Goal: Task Accomplishment & Management: Manage account settings

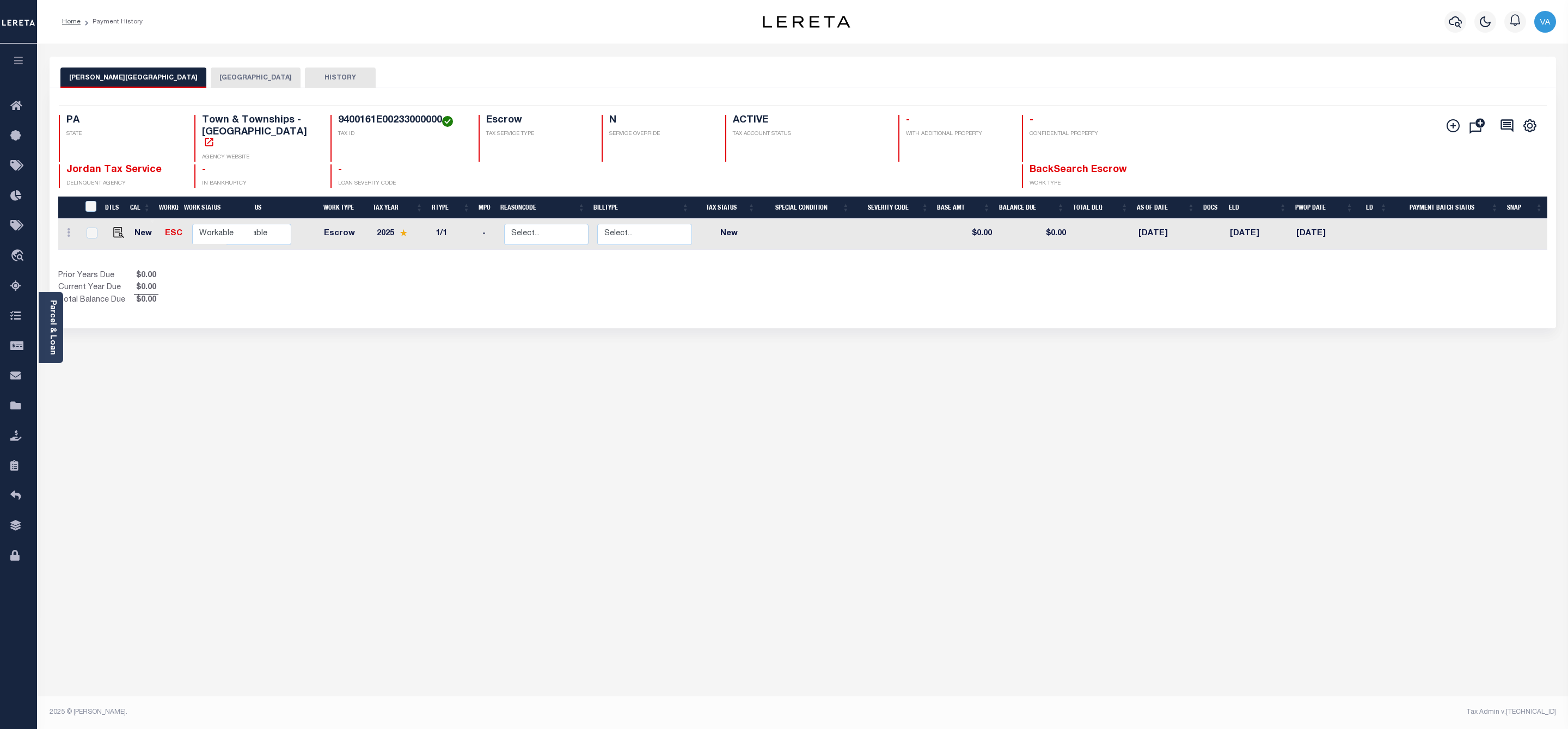
click at [211, 79] on button "[GEOGRAPHIC_DATA]" at bounding box center [255, 77] width 90 height 20
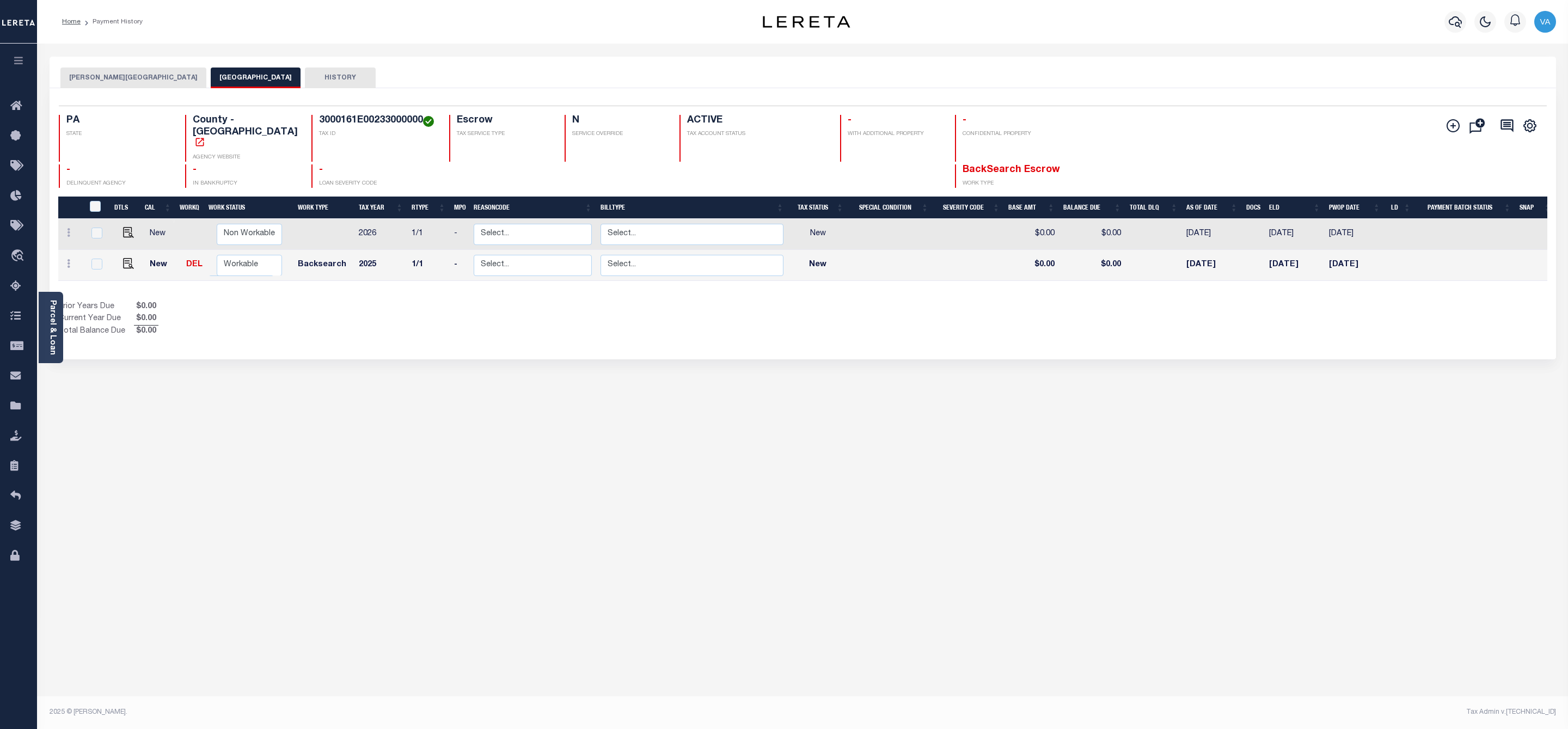
click at [104, 75] on button "ROSS TOWNSHIP" at bounding box center [133, 77] width 146 height 20
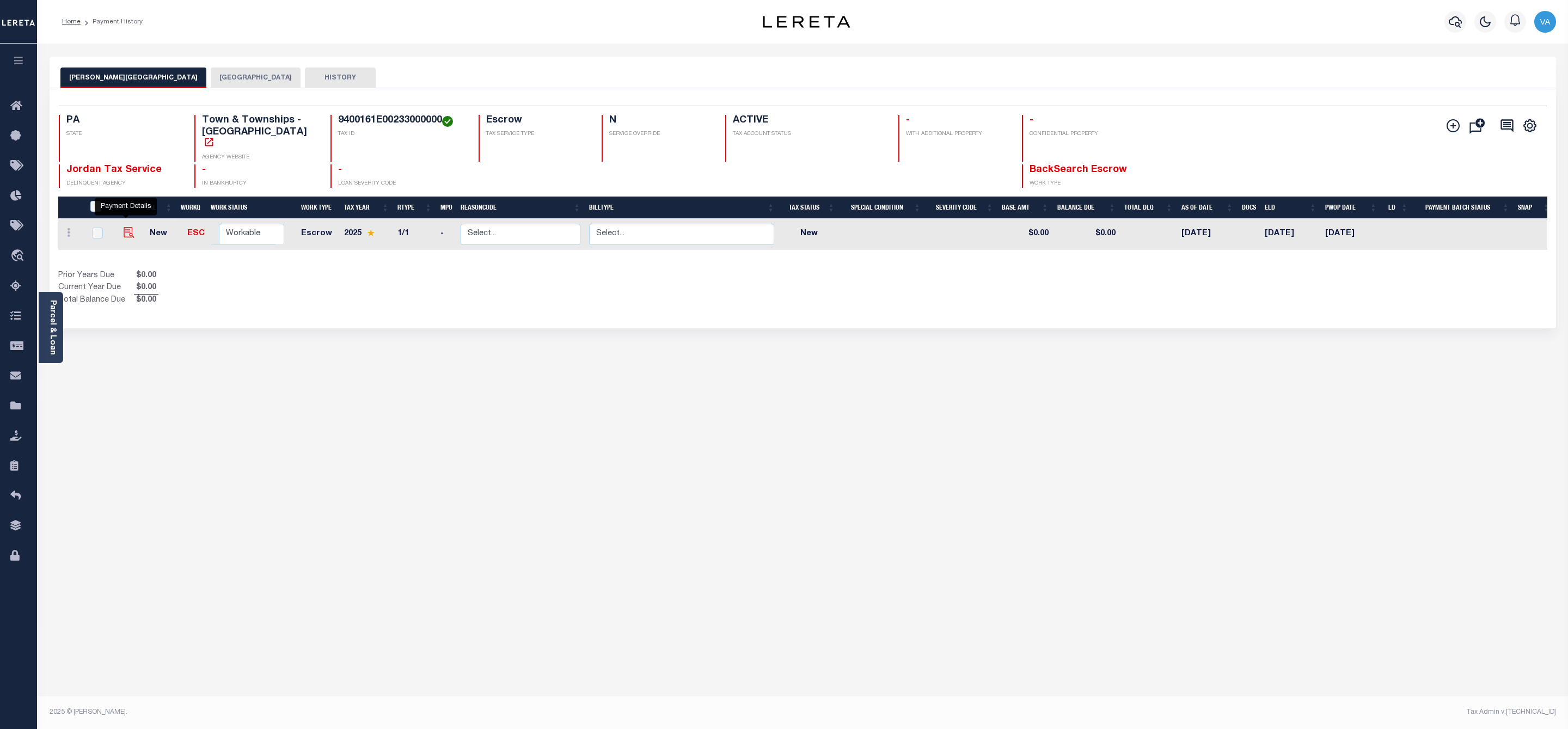
click at [124, 227] on img "" at bounding box center [129, 232] width 11 height 11
checkbox input "true"
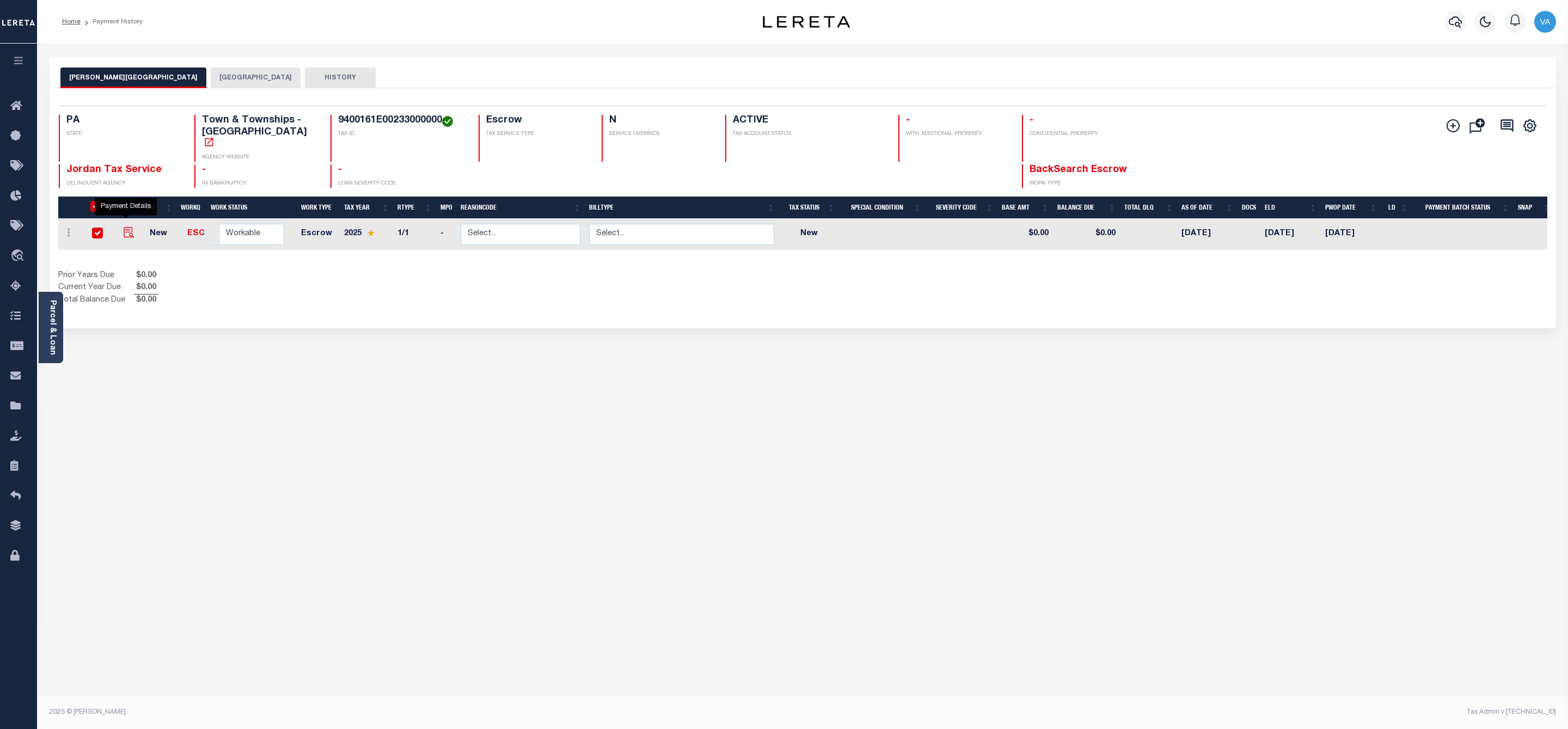
checkbox input "true"
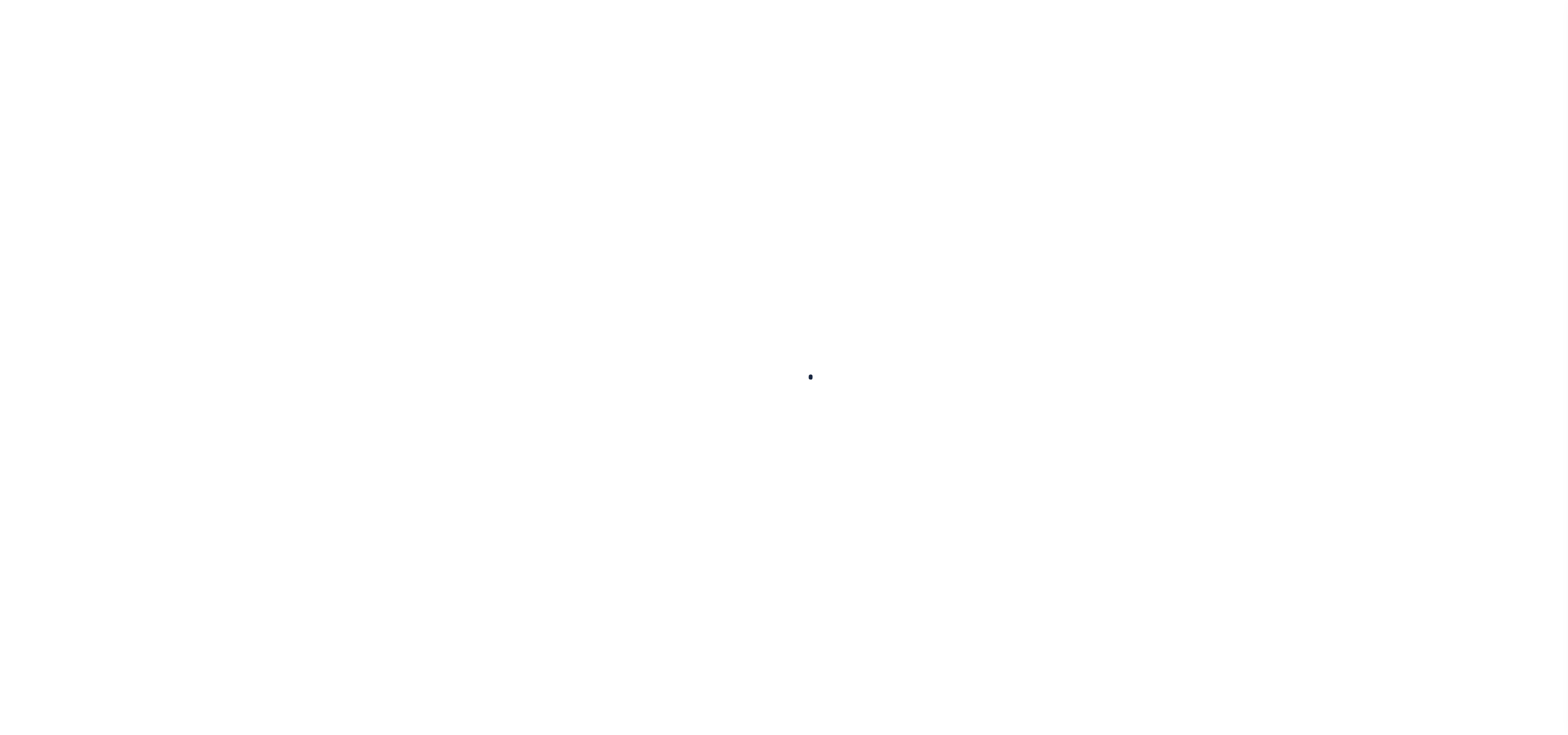
checkbox input "false"
type input "07/11/2025"
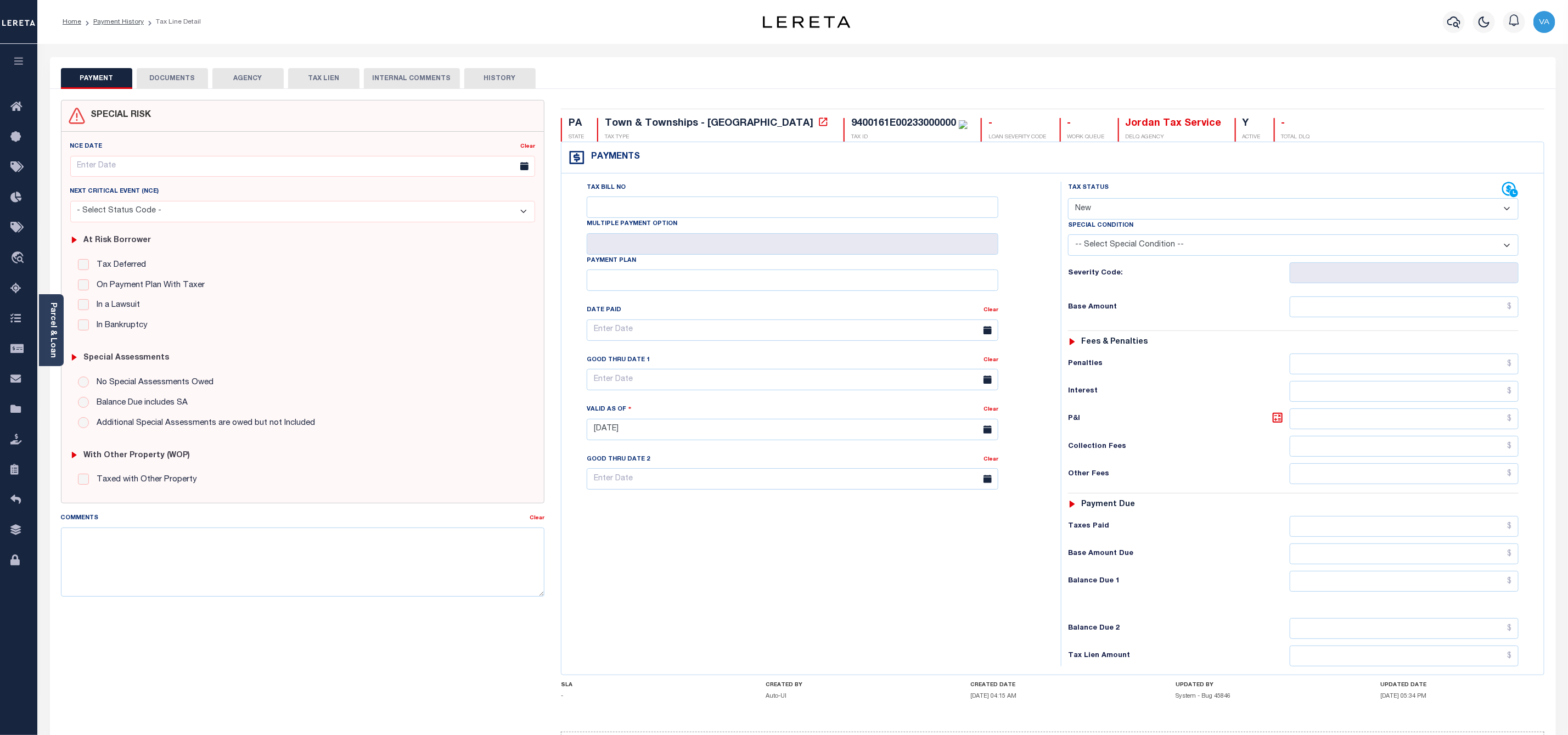
click at [1186, 213] on select "- Select Status Code - Open Due/Unpaid Paid Incomplete No Tax Due Internal Refu…" at bounding box center [1293, 209] width 450 height 21
select select "PYD"
click at [1068, 200] on select "- Select Status Code - Open Due/Unpaid Paid Incomplete No Tax Due Internal Refu…" at bounding box center [1293, 209] width 450 height 21
type input "[DATE]"
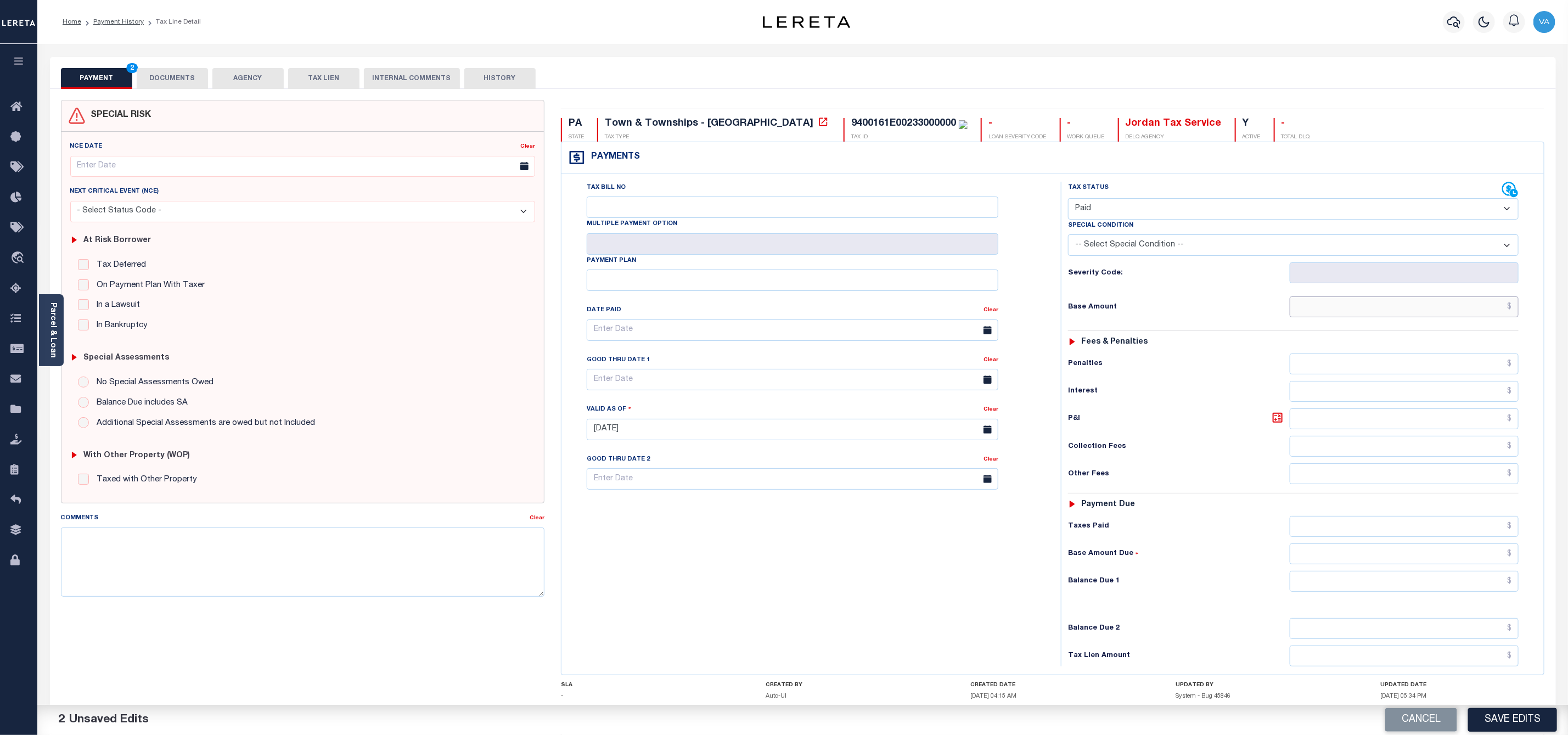
click at [1298, 310] on input "text" at bounding box center [1404, 306] width 229 height 21
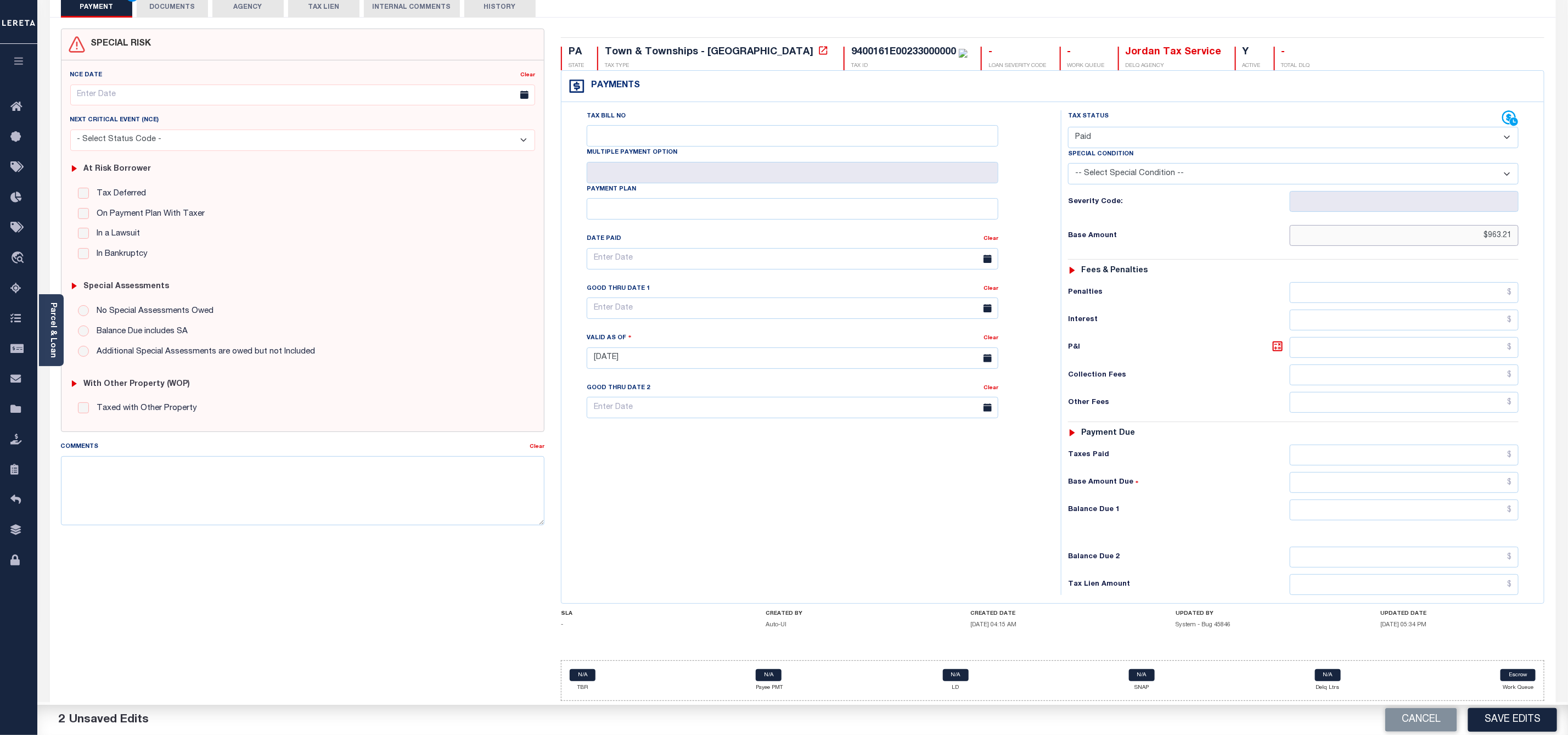
type input "$963.21"
click at [1342, 507] on input "text" at bounding box center [1404, 510] width 229 height 21
type input "$0.00"
click at [1515, 715] on button "Save Edits" at bounding box center [1512, 719] width 89 height 24
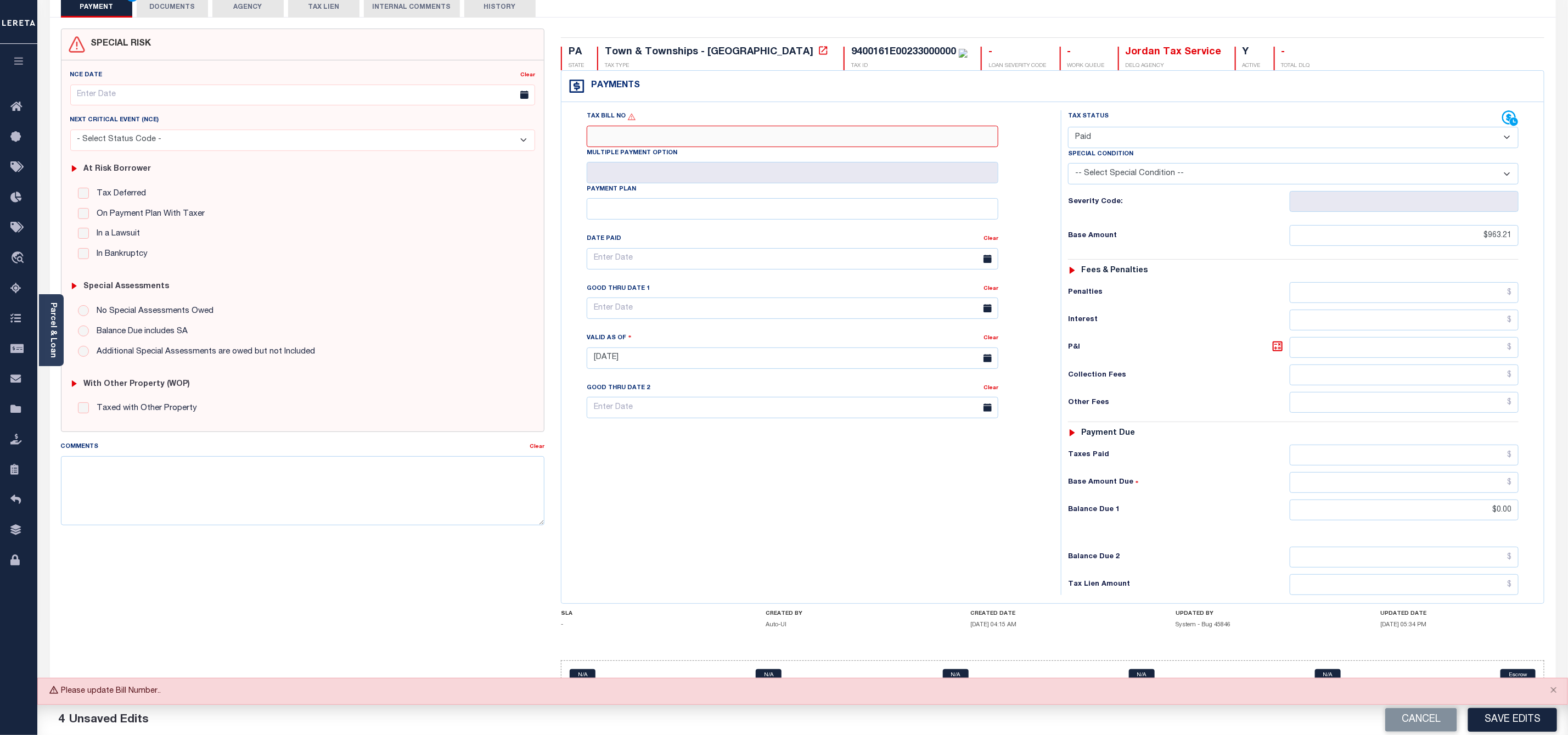
click at [668, 126] on input "Tax Bill No" at bounding box center [792, 136] width 411 height 21
type input "N/A"
click at [1504, 734] on div "Cancel Save Edits" at bounding box center [1186, 720] width 766 height 30
click at [1503, 714] on button "Save Edits" at bounding box center [1512, 719] width 89 height 24
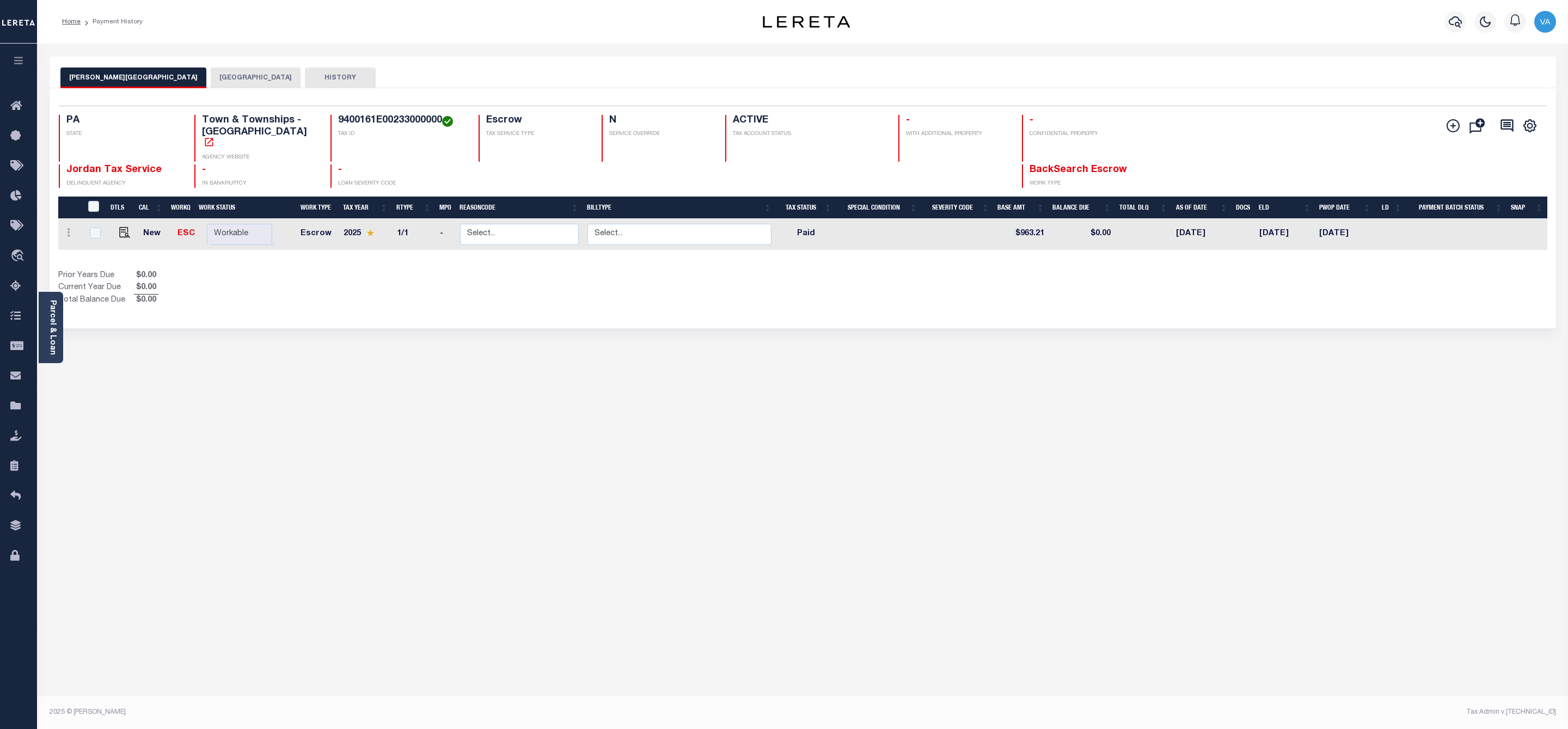
click at [119, 219] on td at bounding box center [125, 234] width 30 height 31
checkbox input "true"
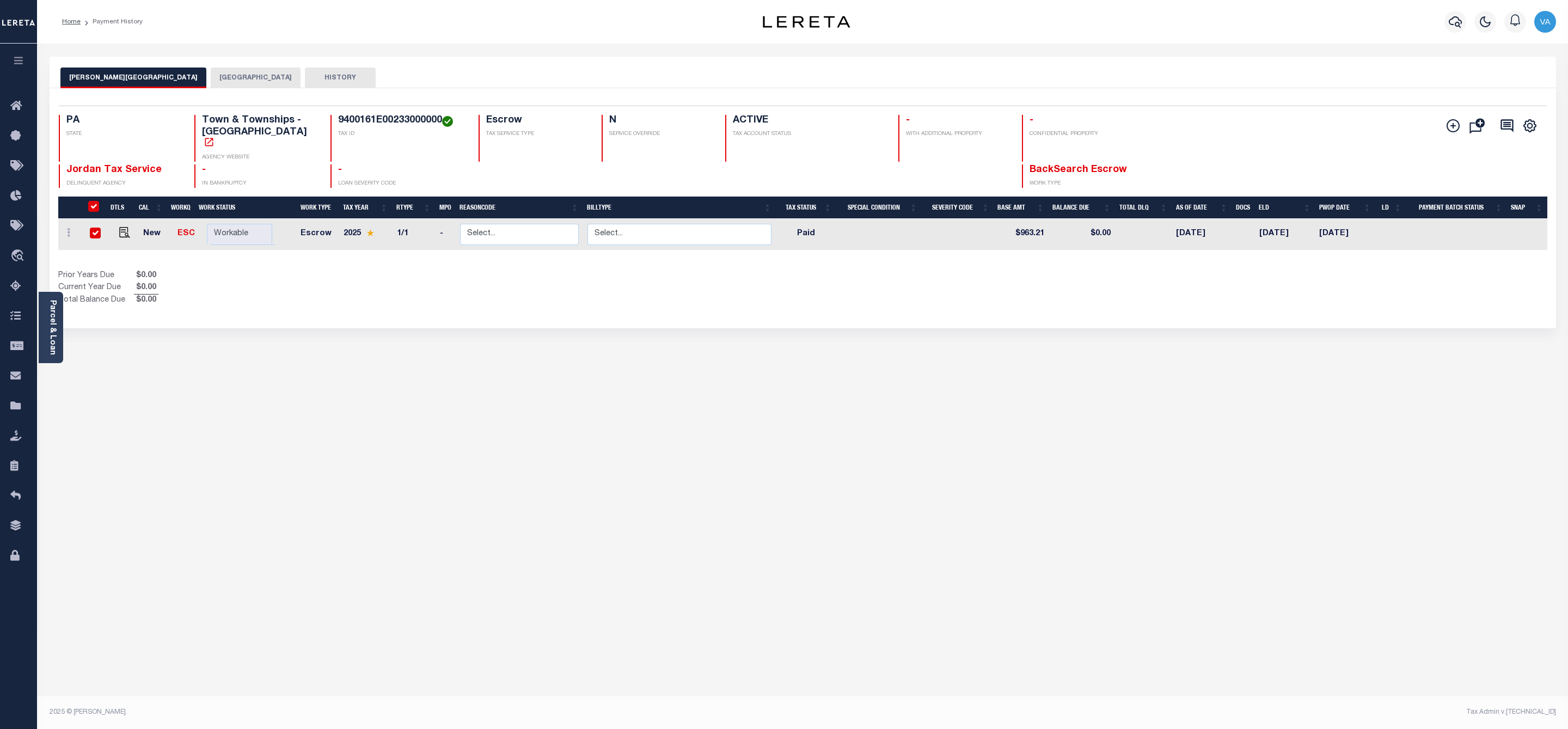
checkbox input "true"
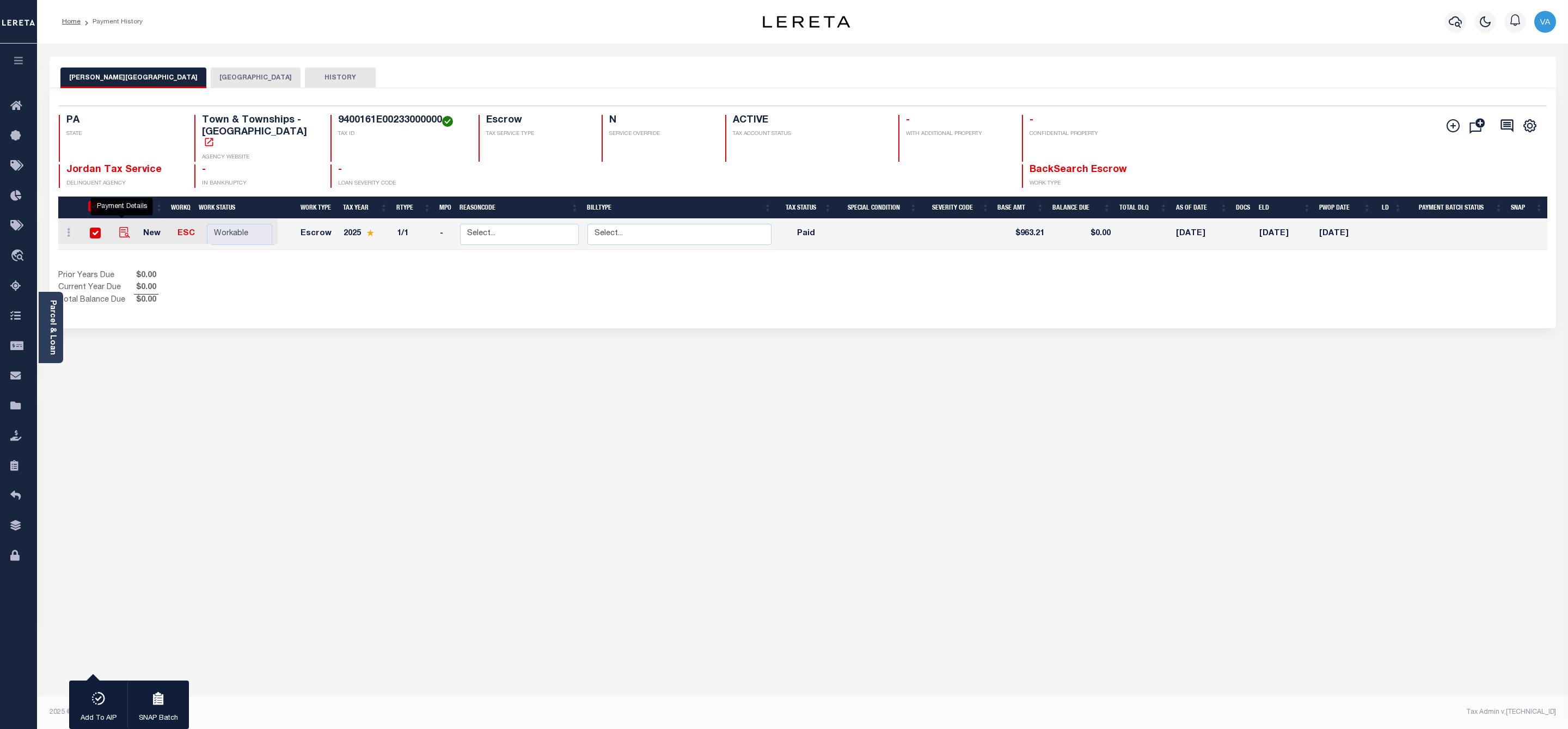
click at [119, 227] on img "" at bounding box center [125, 232] width 11 height 11
checkbox input "false"
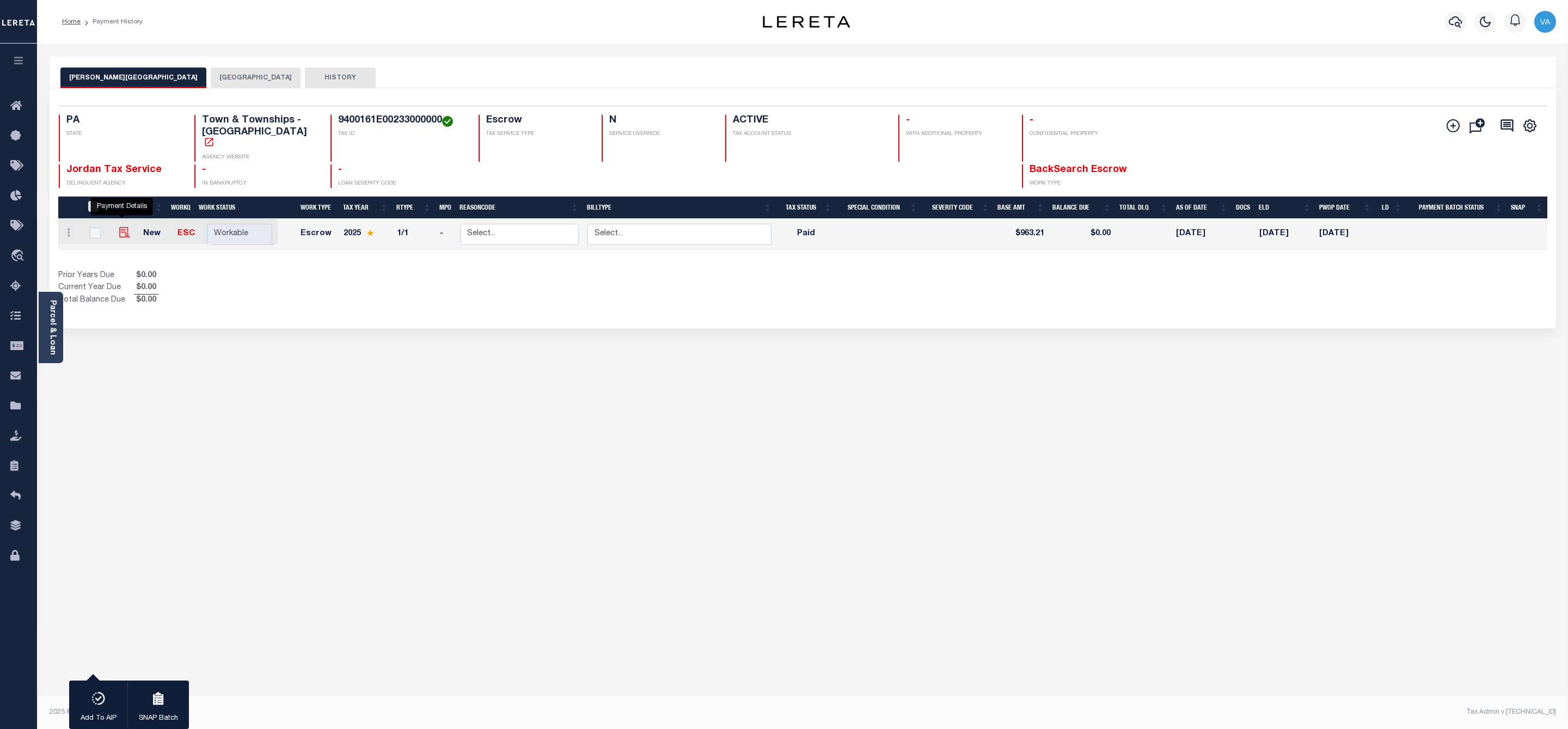
checkbox input "false"
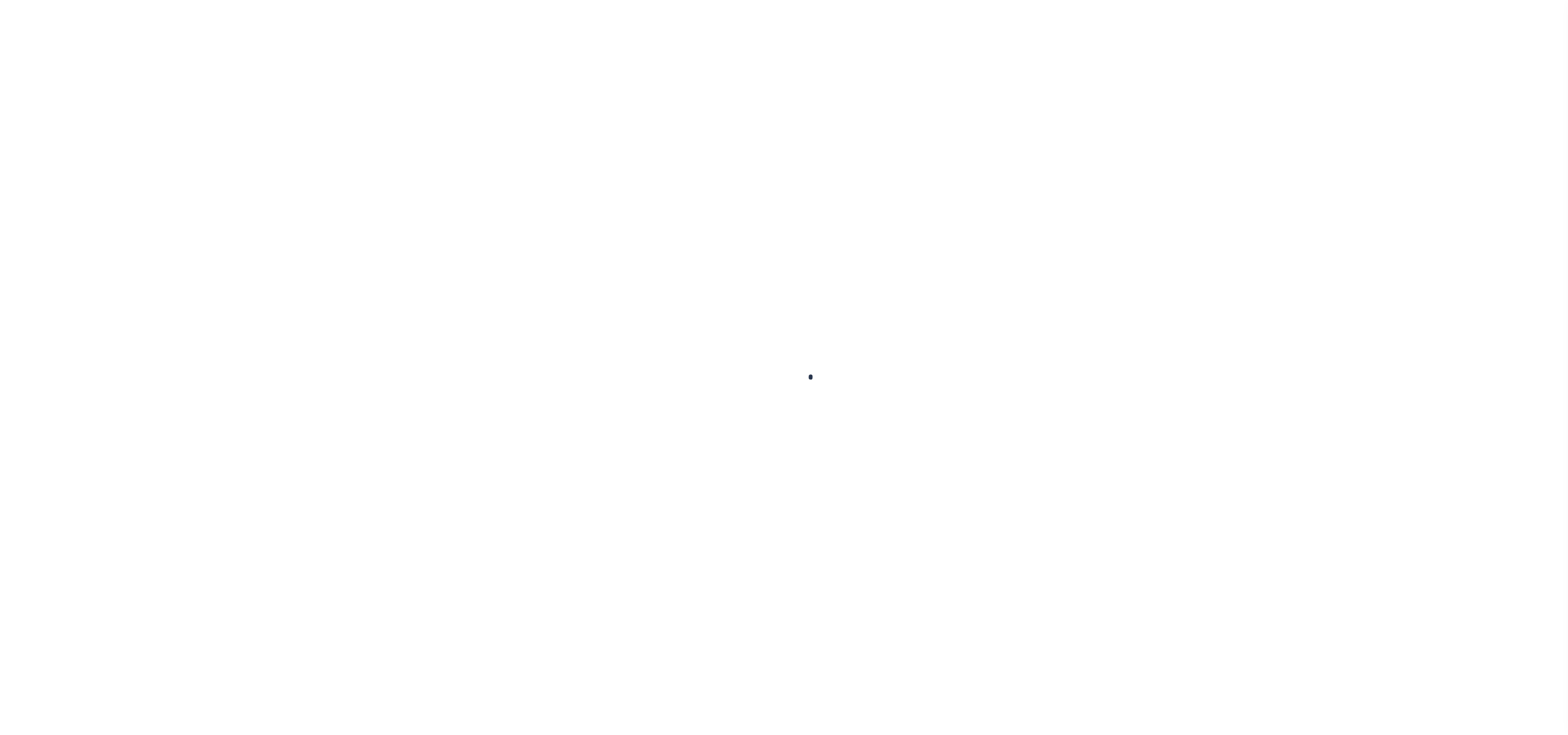
checkbox input "false"
type input "N/A"
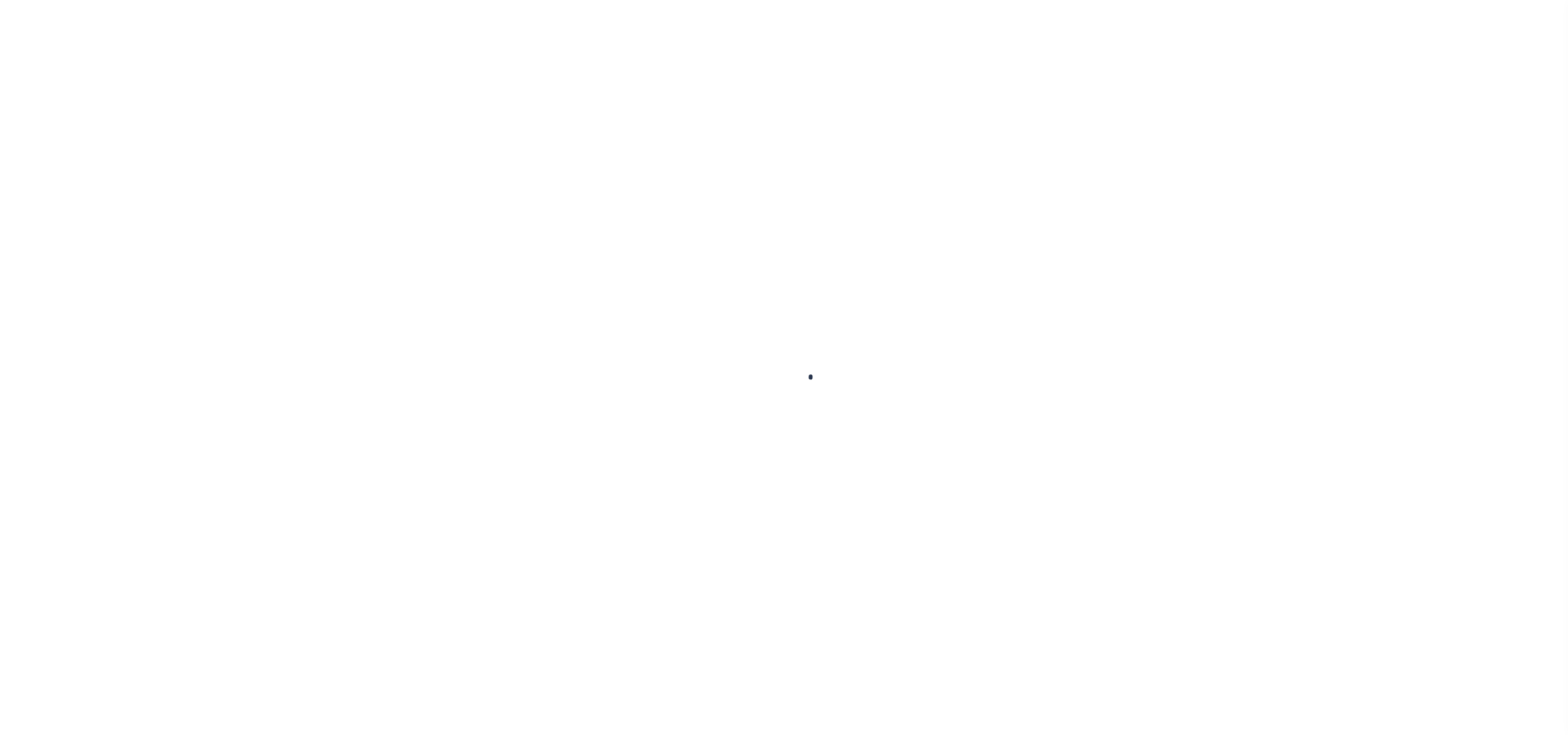
type input "[DATE]"
select select "PYD"
type input "$963.21"
type input "$0"
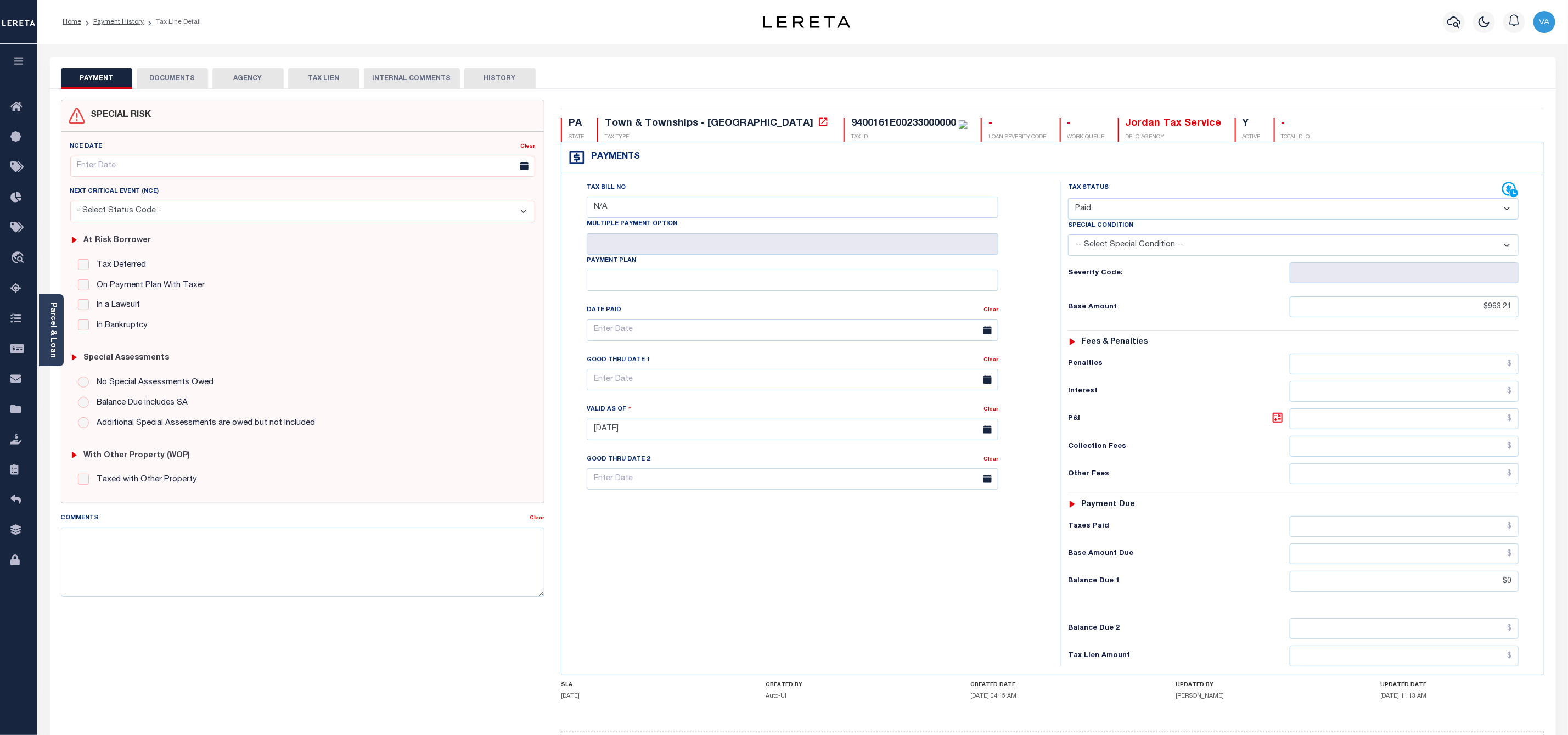
click at [157, 73] on button "DOCUMENTS" at bounding box center [172, 78] width 72 height 21
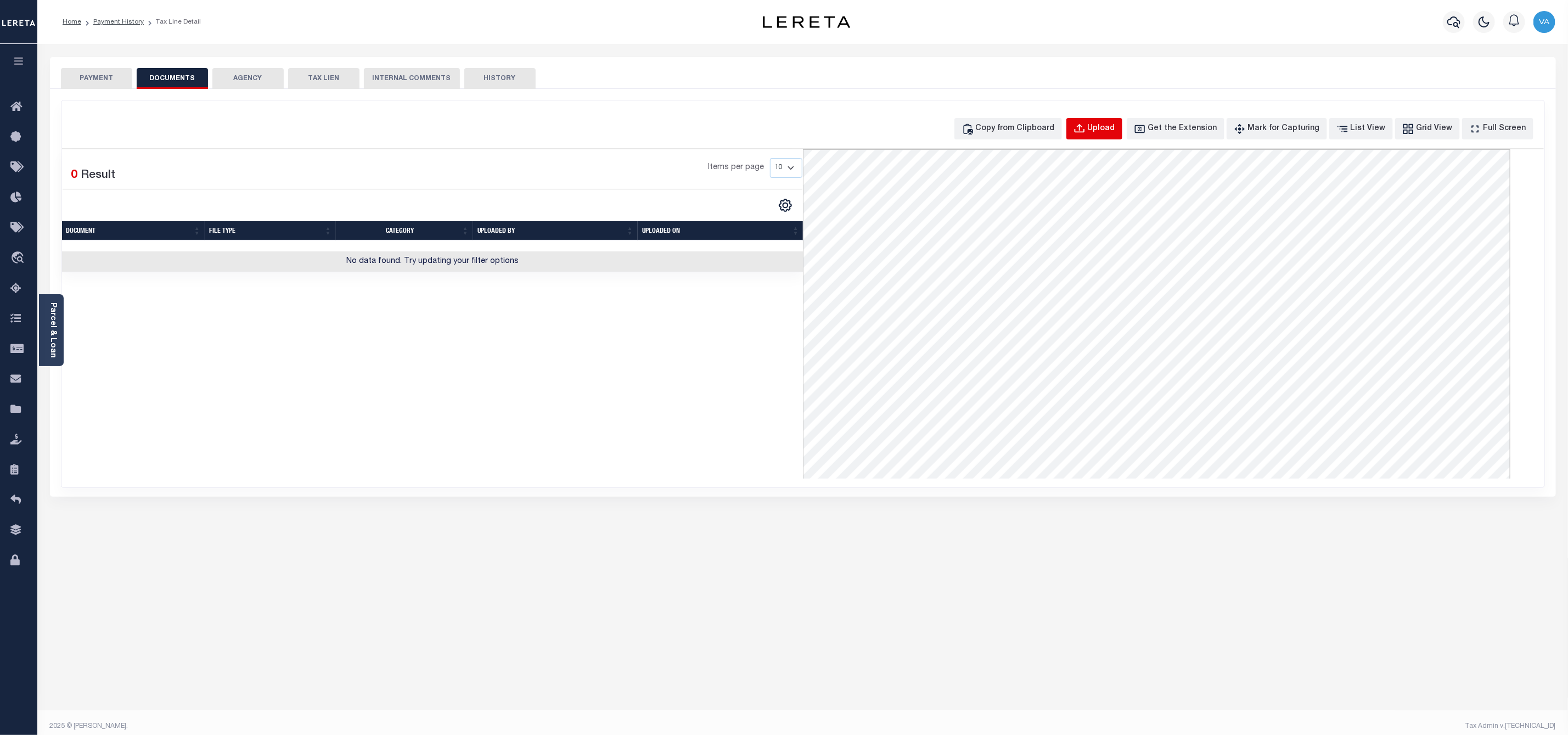
click at [1115, 124] on div "Upload" at bounding box center [1102, 129] width 27 height 12
select select "POP"
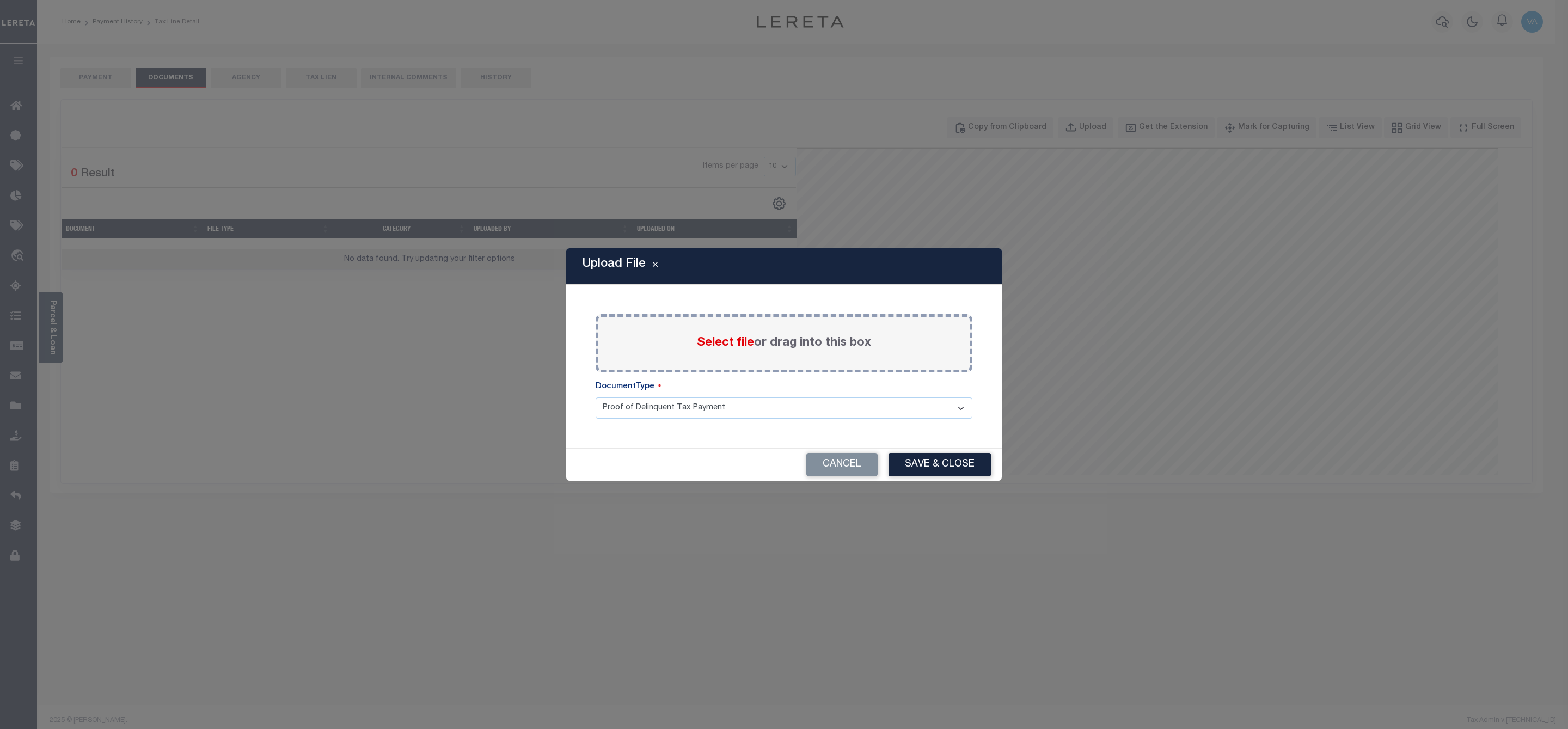
click at [724, 347] on span "Select file" at bounding box center [725, 343] width 57 height 12
click at [0, 0] on input "Select file or drag into this box" at bounding box center [0, 0] width 0 height 0
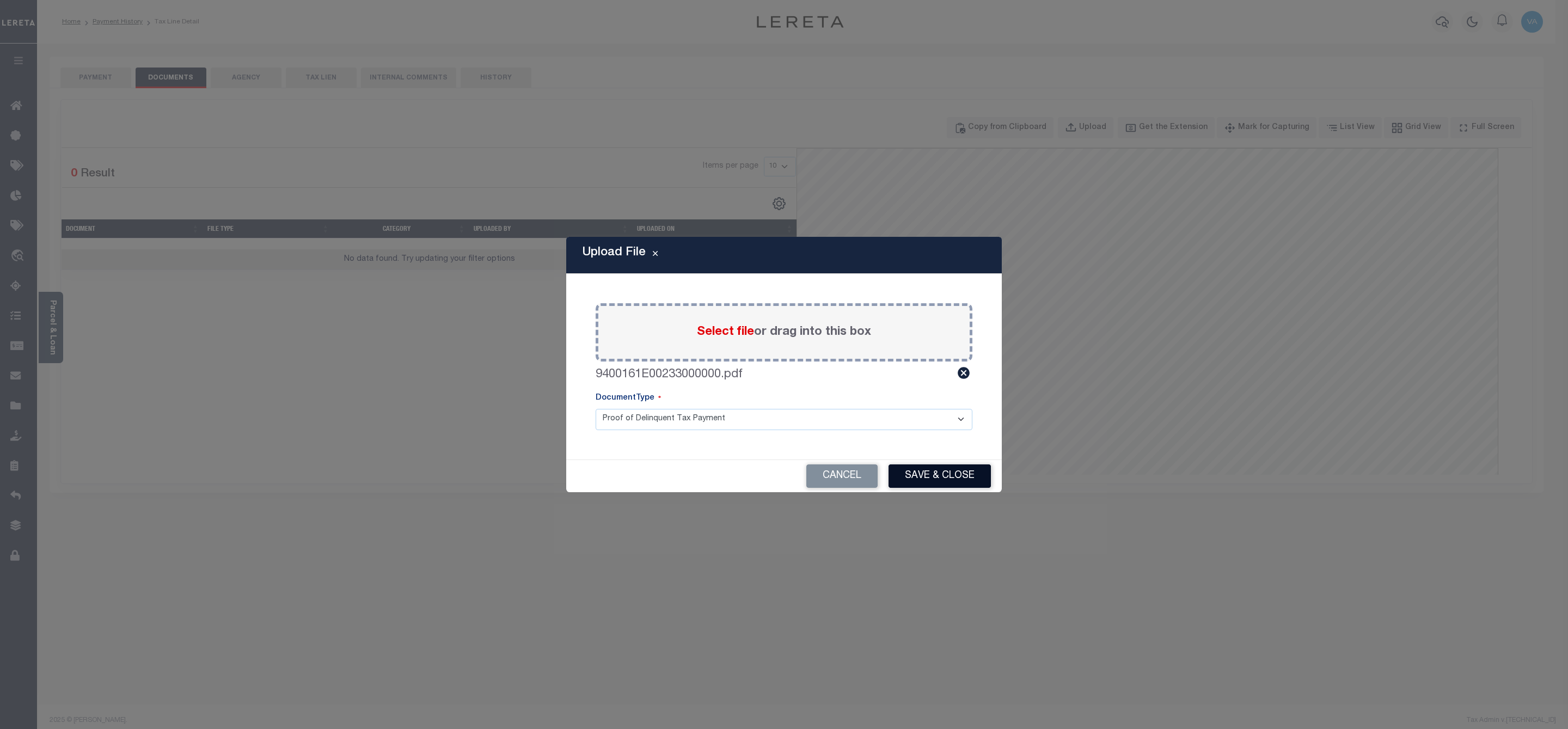
click at [946, 475] on button "Save & Close" at bounding box center [939, 476] width 102 height 23
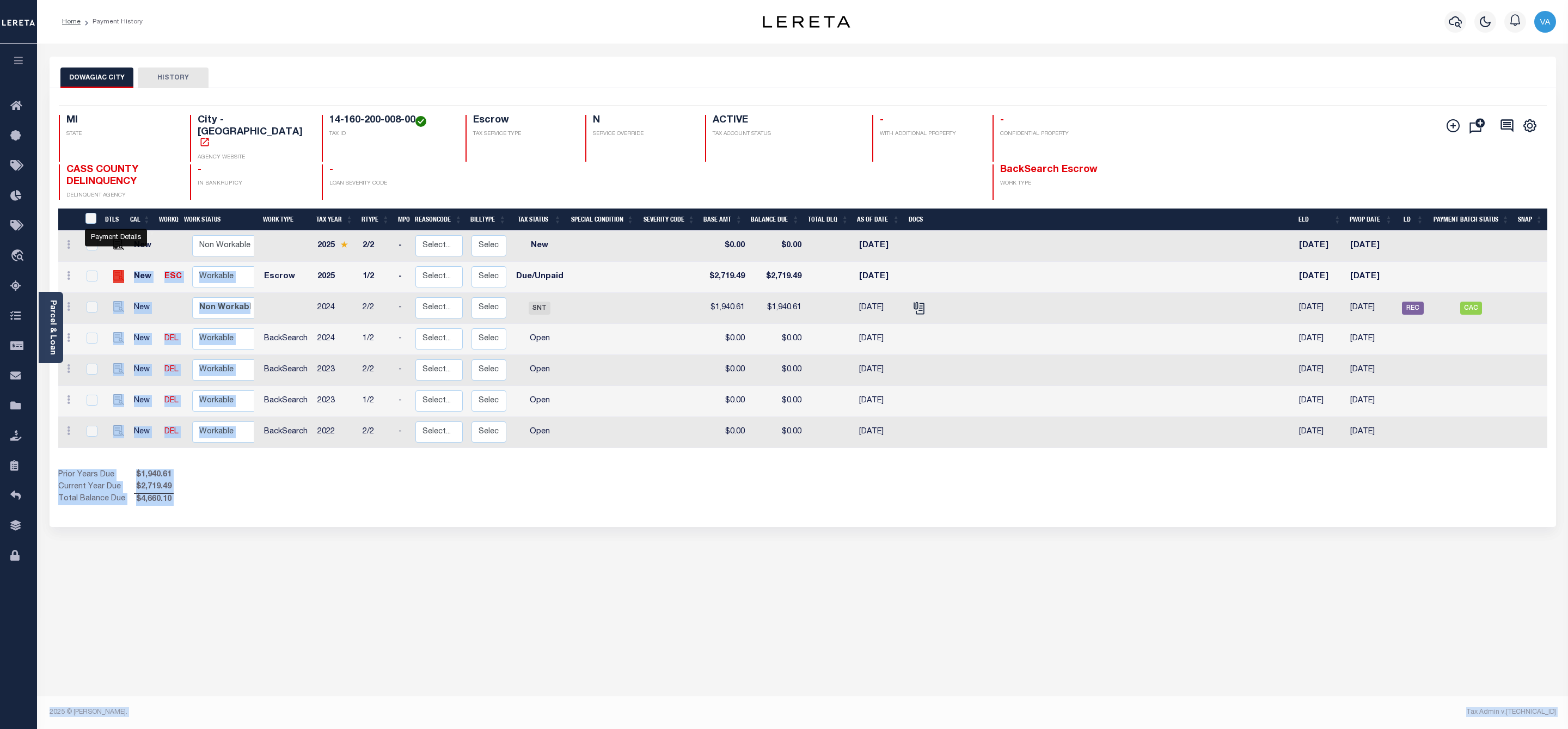
click at [113, 270] on img "" at bounding box center [119, 275] width 11 height 11
checkbox input "true"
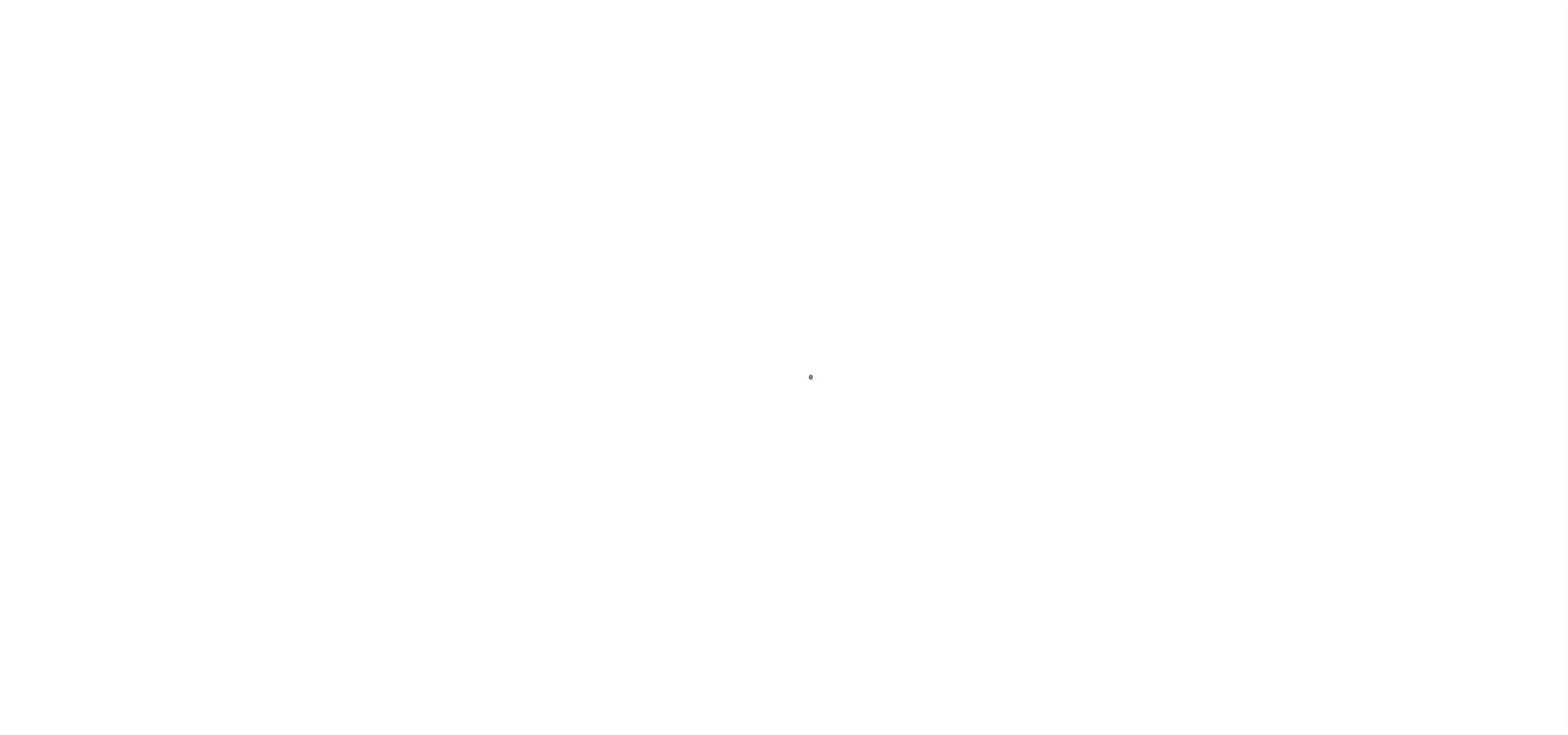
select select "DUE"
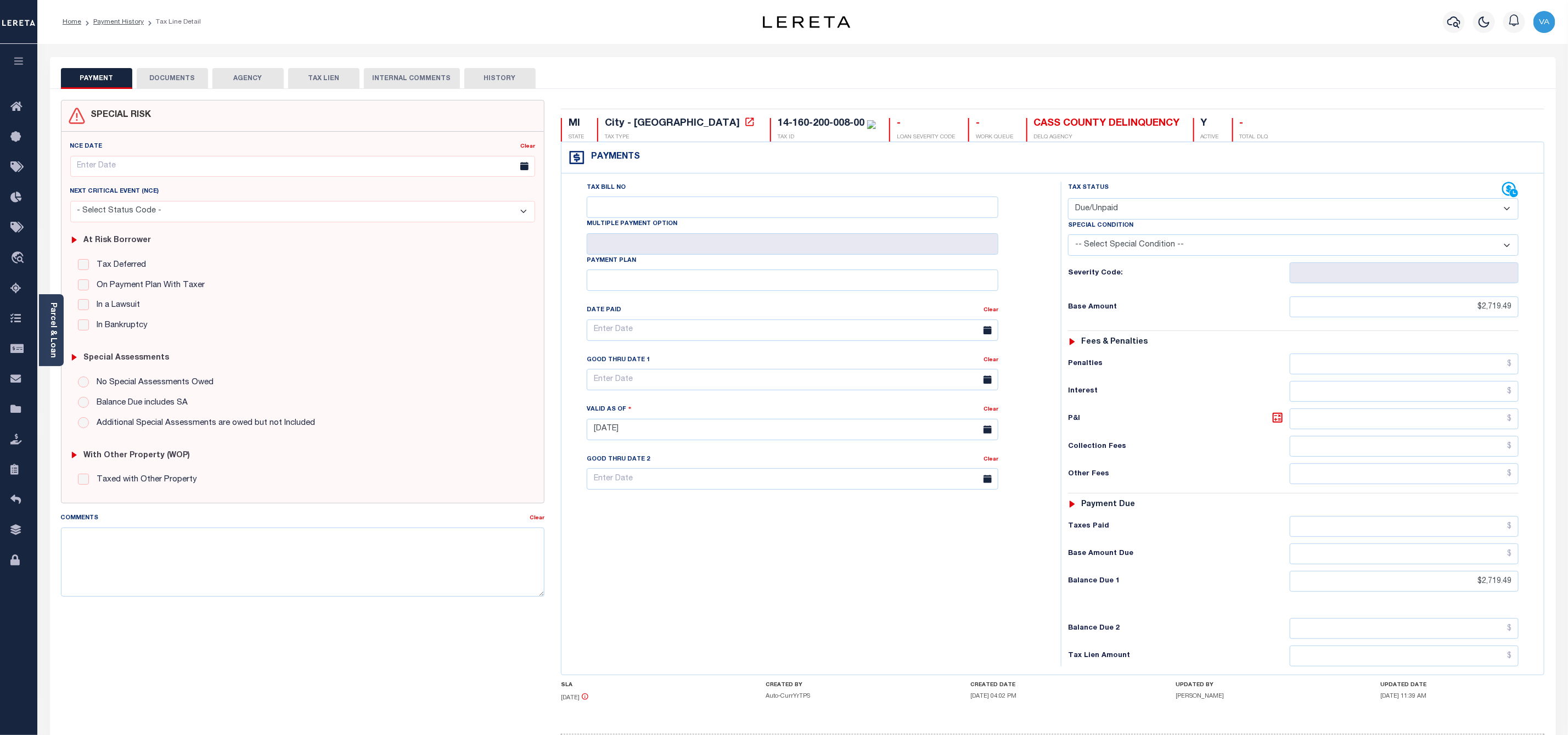
click at [198, 68] on button "DOCUMENTS" at bounding box center [172, 78] width 72 height 21
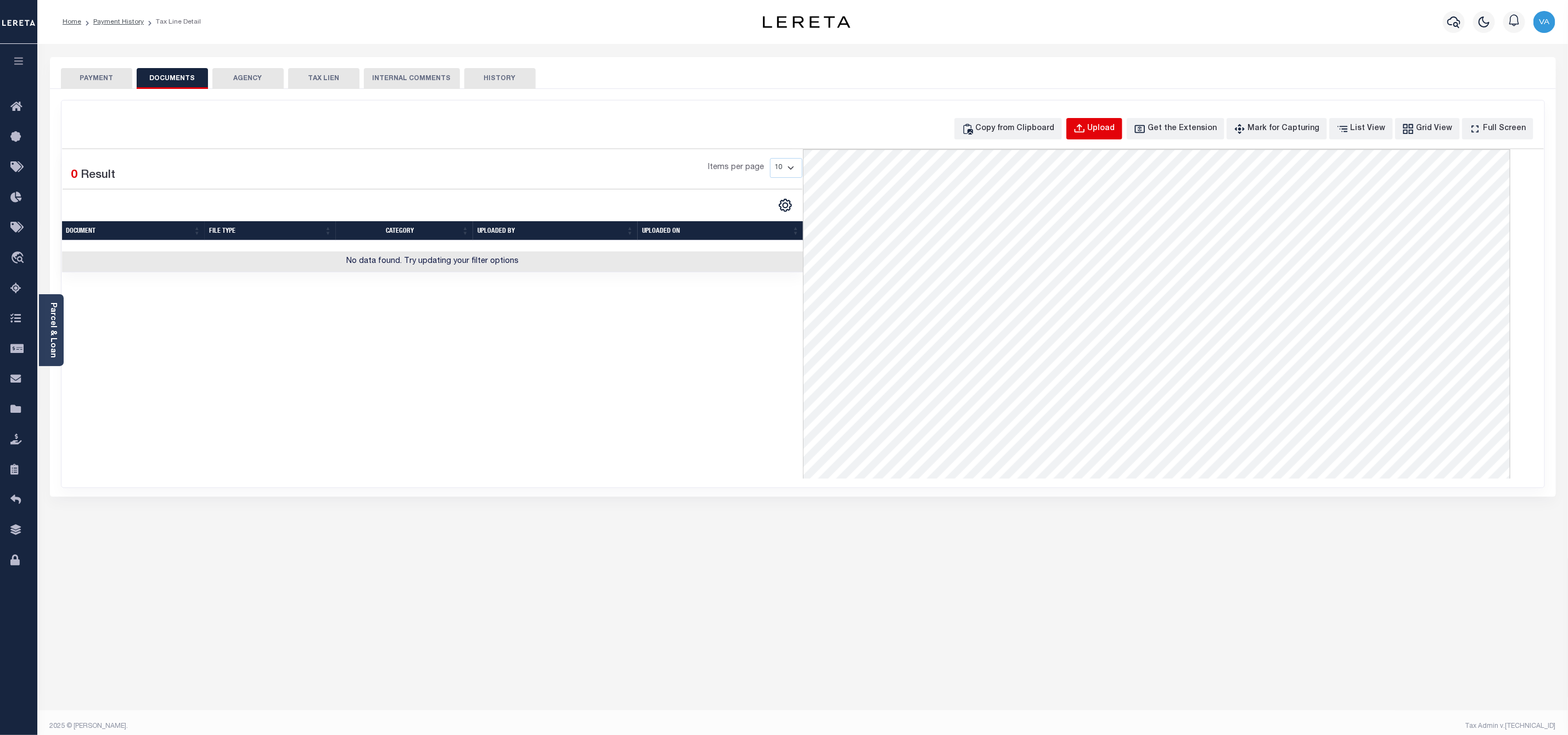
click at [1107, 123] on div "Upload" at bounding box center [1102, 129] width 27 height 12
select select "POP"
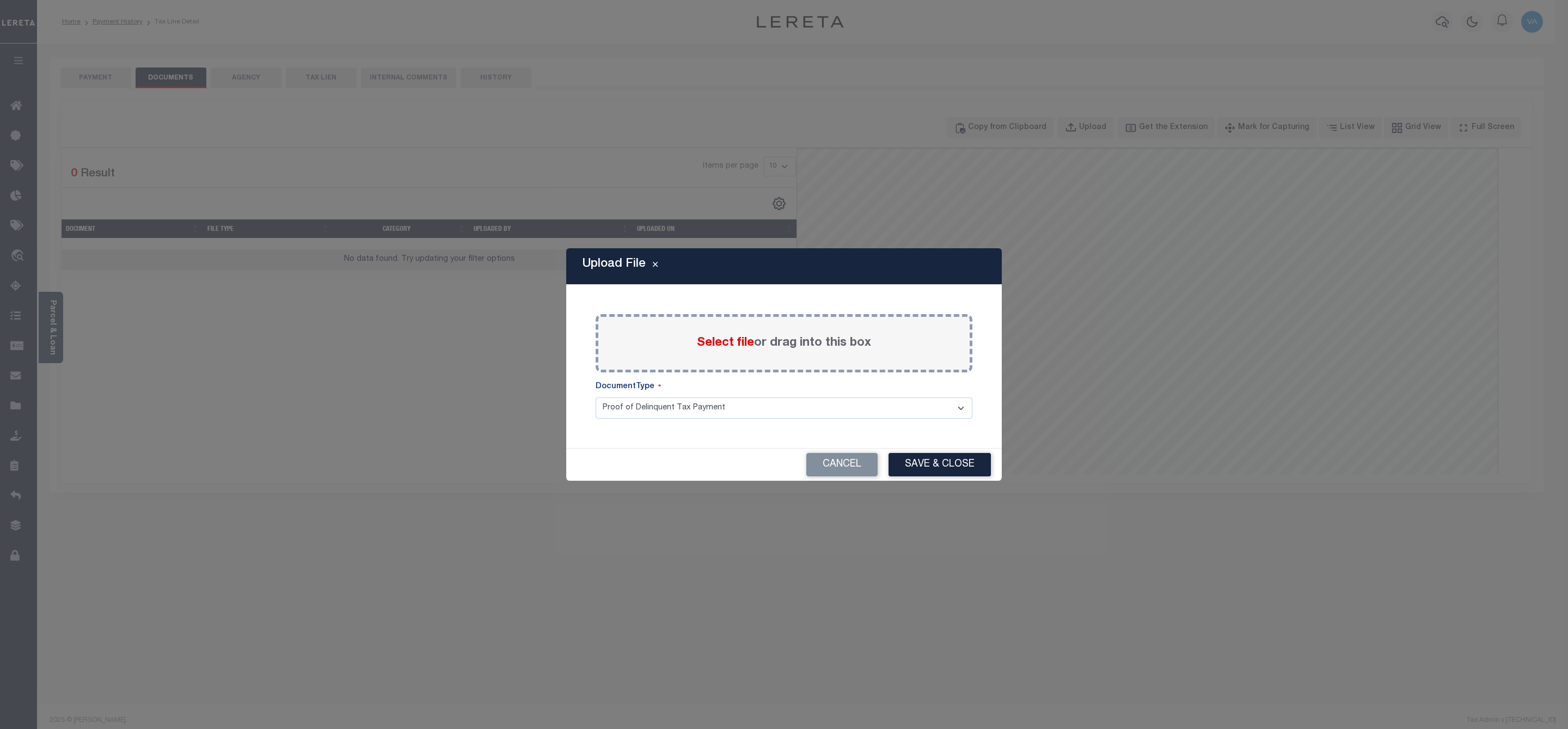
click at [728, 333] on div "Select file or drag into this box" at bounding box center [784, 343] width 377 height 58
click at [729, 344] on span "Select file" at bounding box center [725, 343] width 57 height 12
click at [0, 0] on input "Select file or drag into this box" at bounding box center [0, 0] width 0 height 0
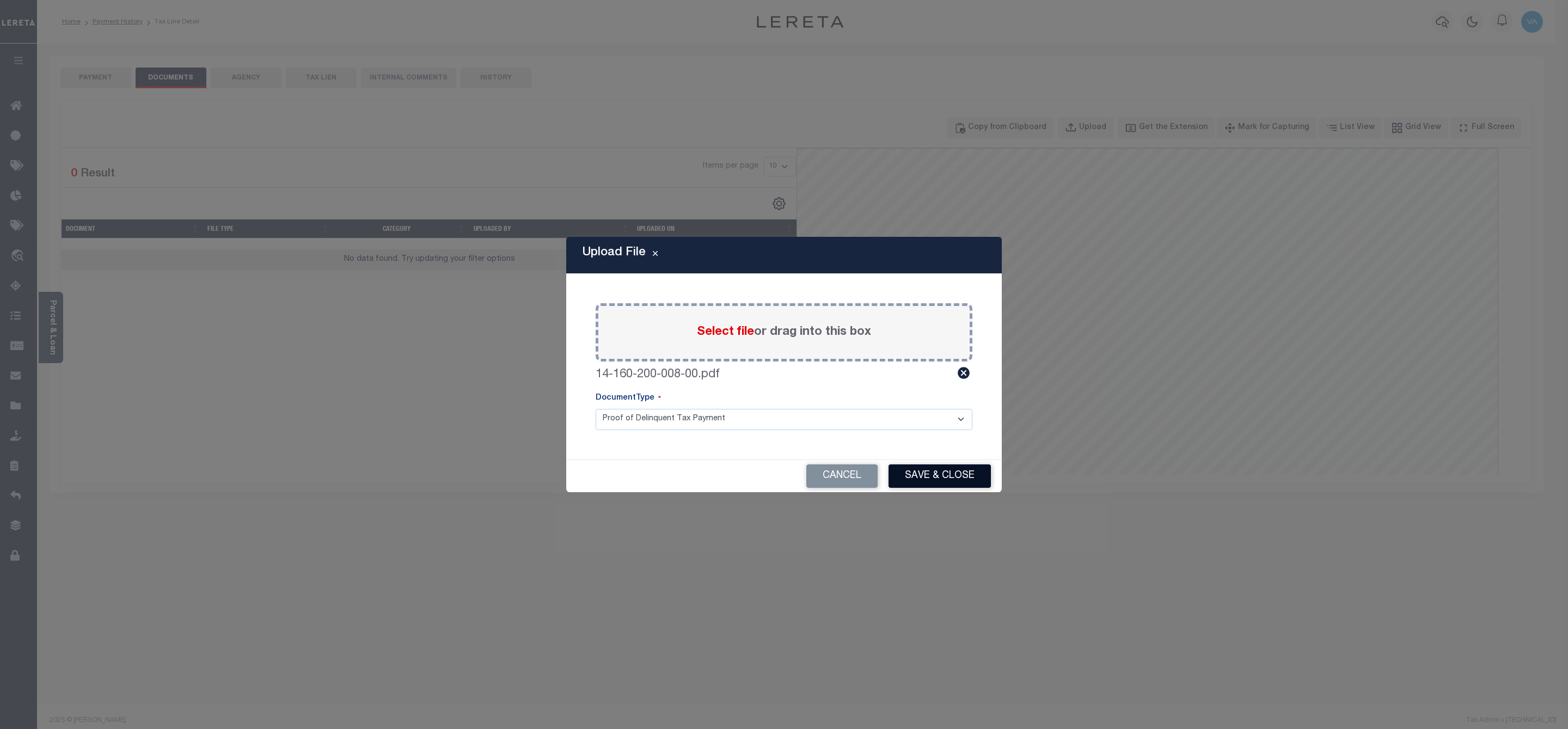
click at [914, 477] on button "Save & Close" at bounding box center [939, 476] width 102 height 23
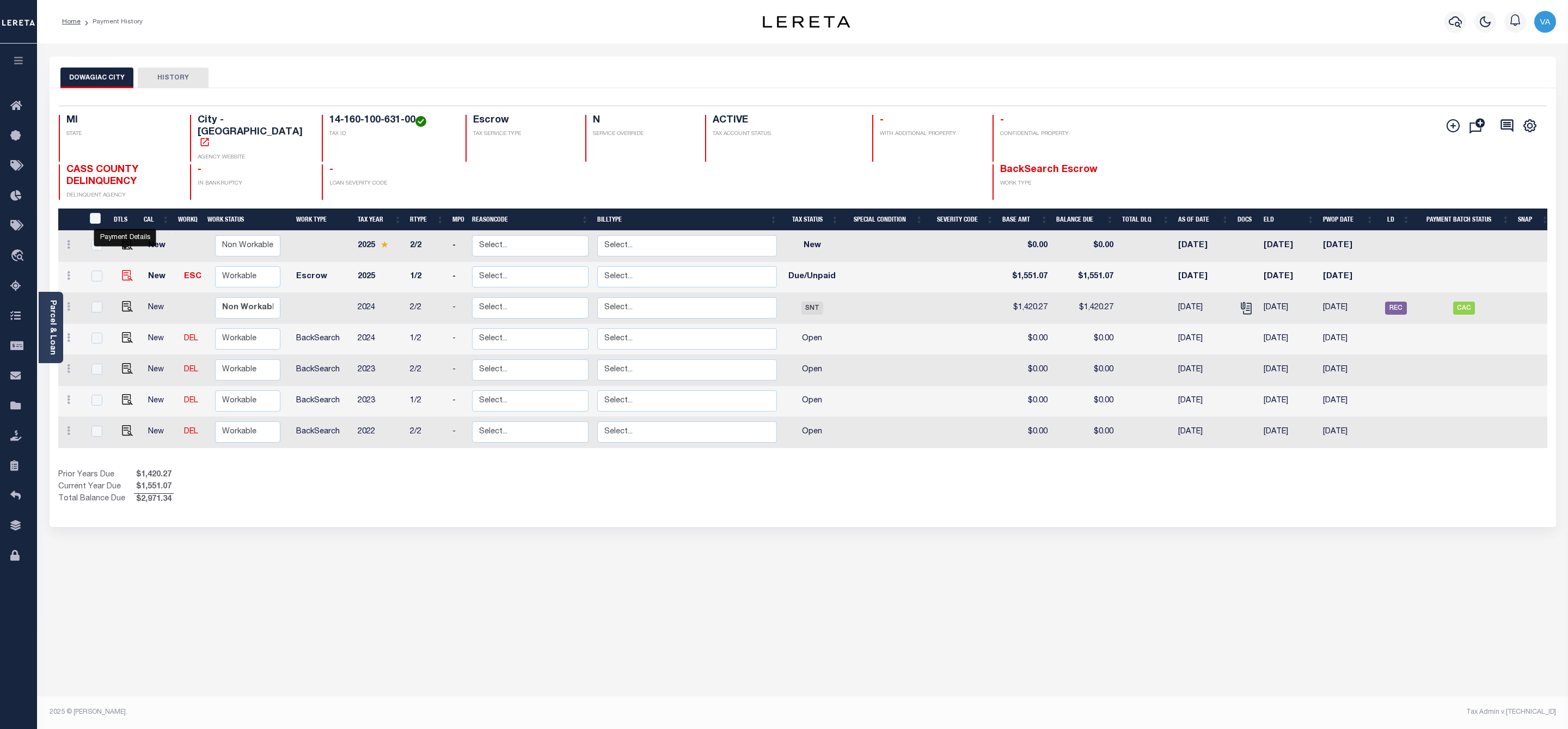
click at [125, 270] on img "" at bounding box center [127, 275] width 11 height 11
checkbox input "true"
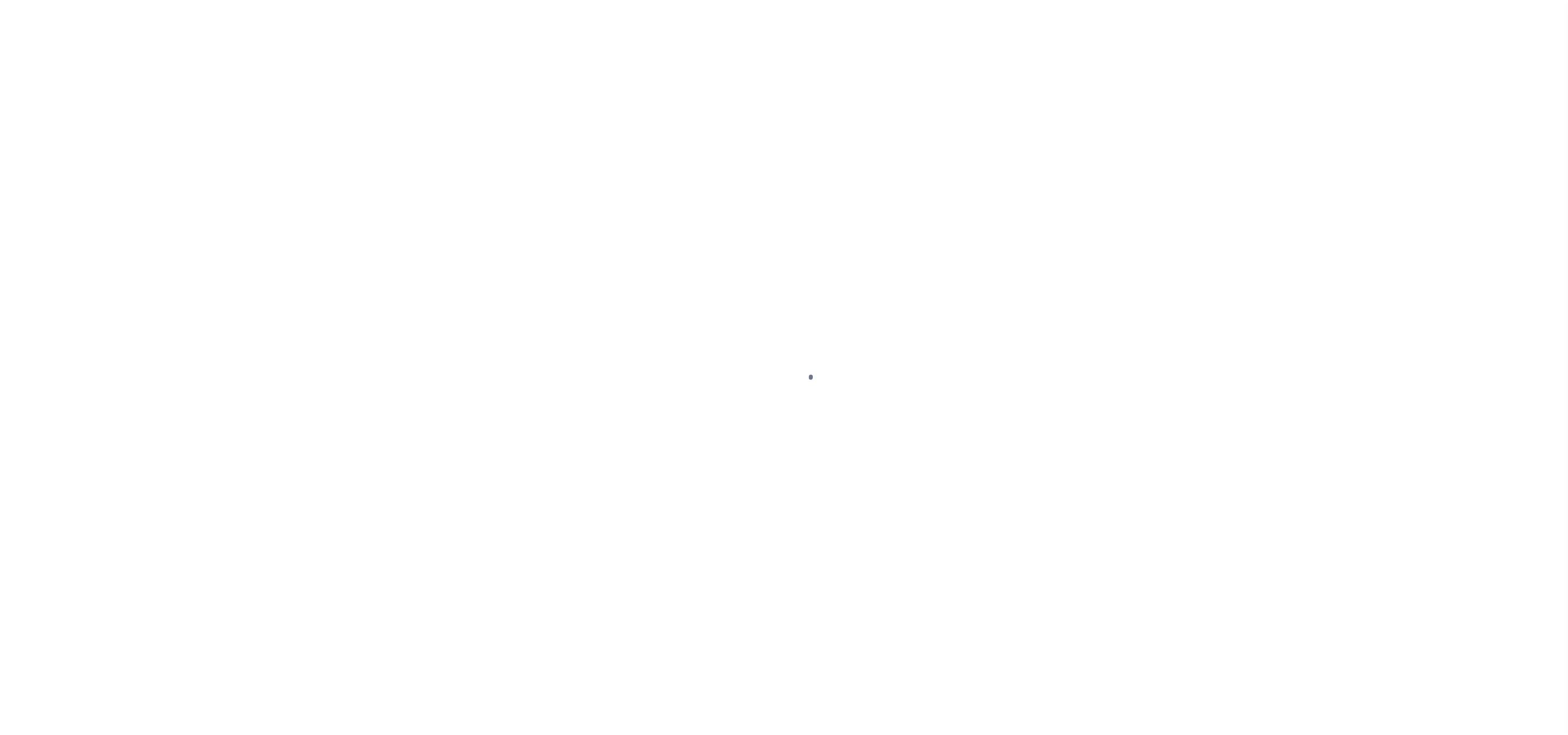
select select "DUE"
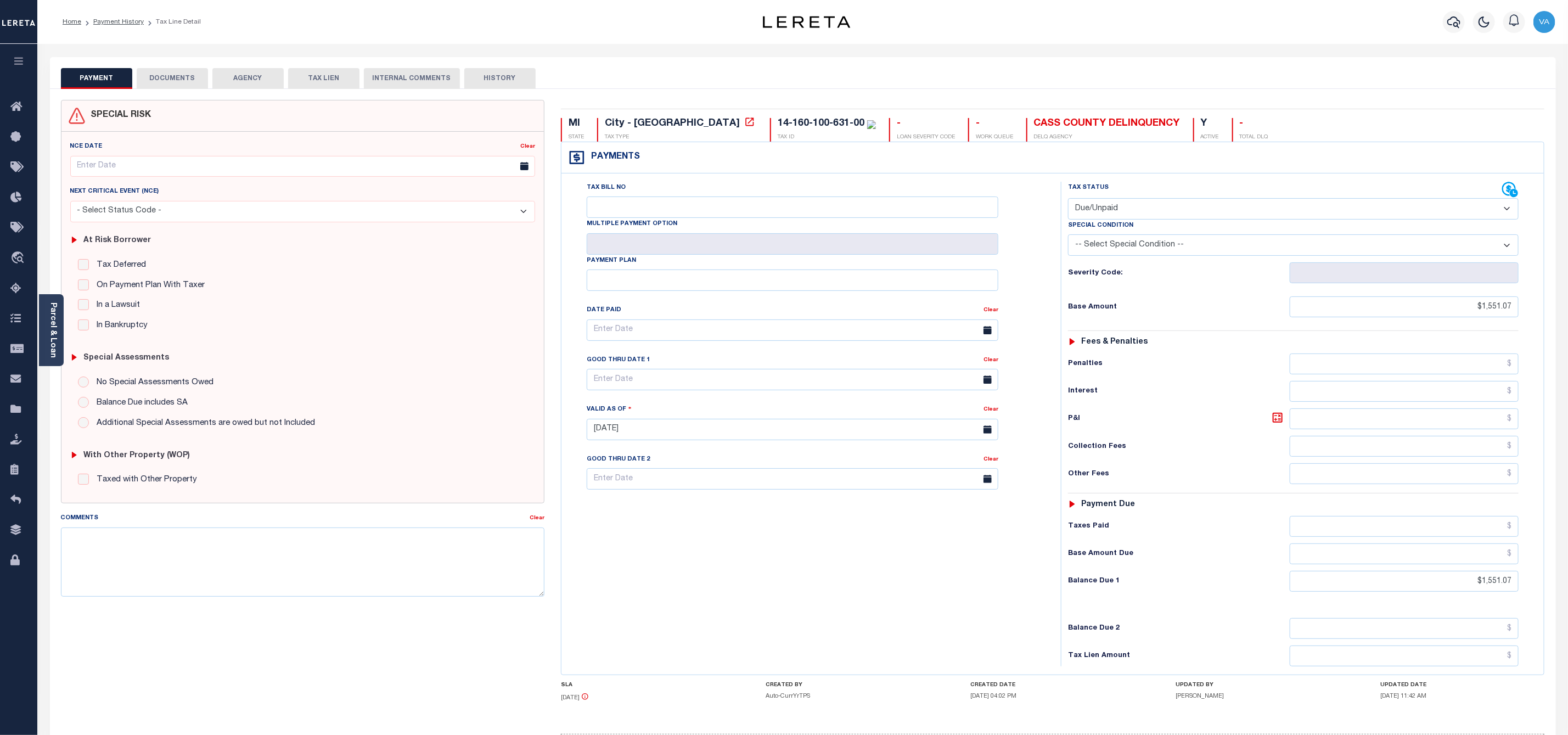
click at [185, 81] on button "DOCUMENTS" at bounding box center [172, 78] width 72 height 21
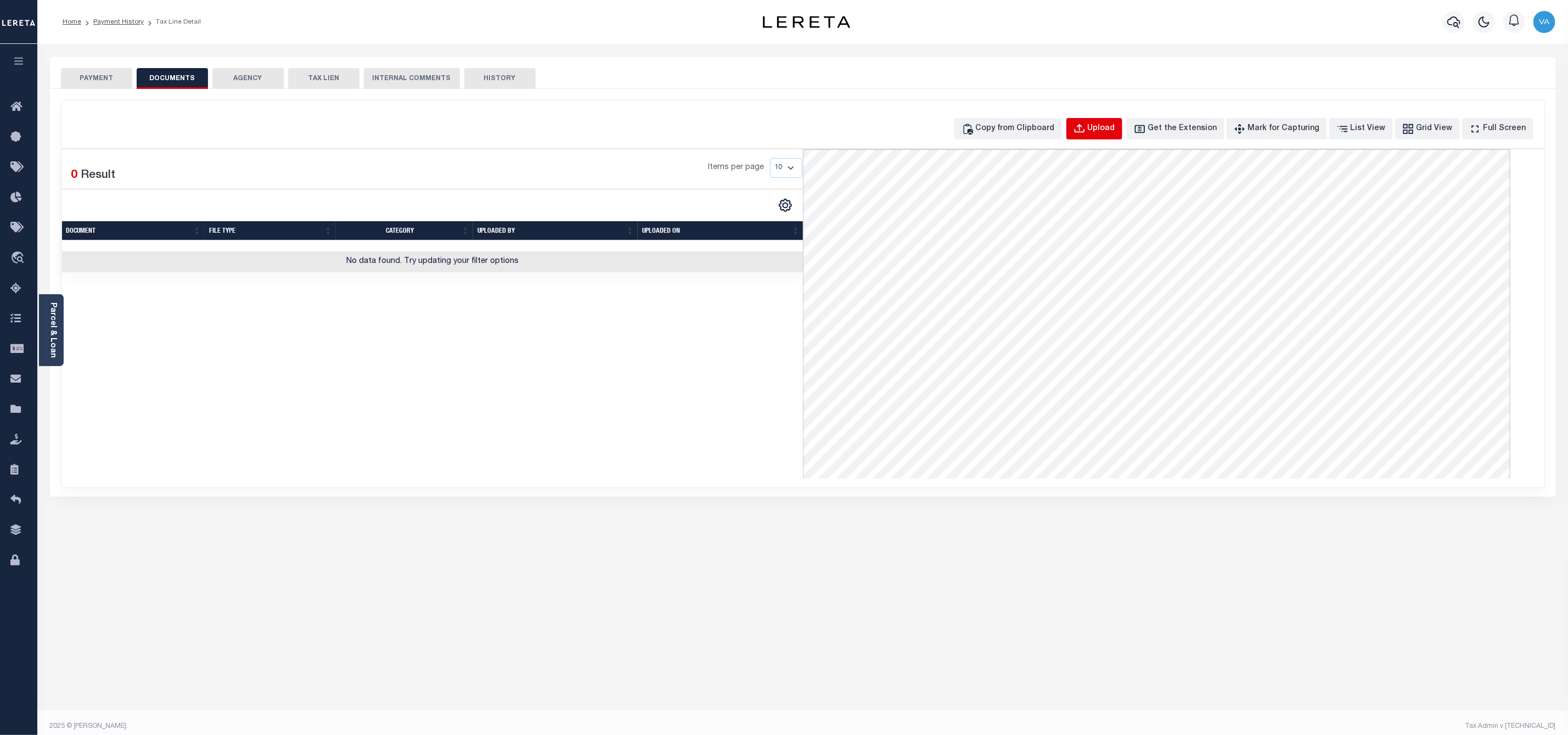
click at [1122, 120] on button "Upload" at bounding box center [1094, 129] width 56 height 21
select select "POP"
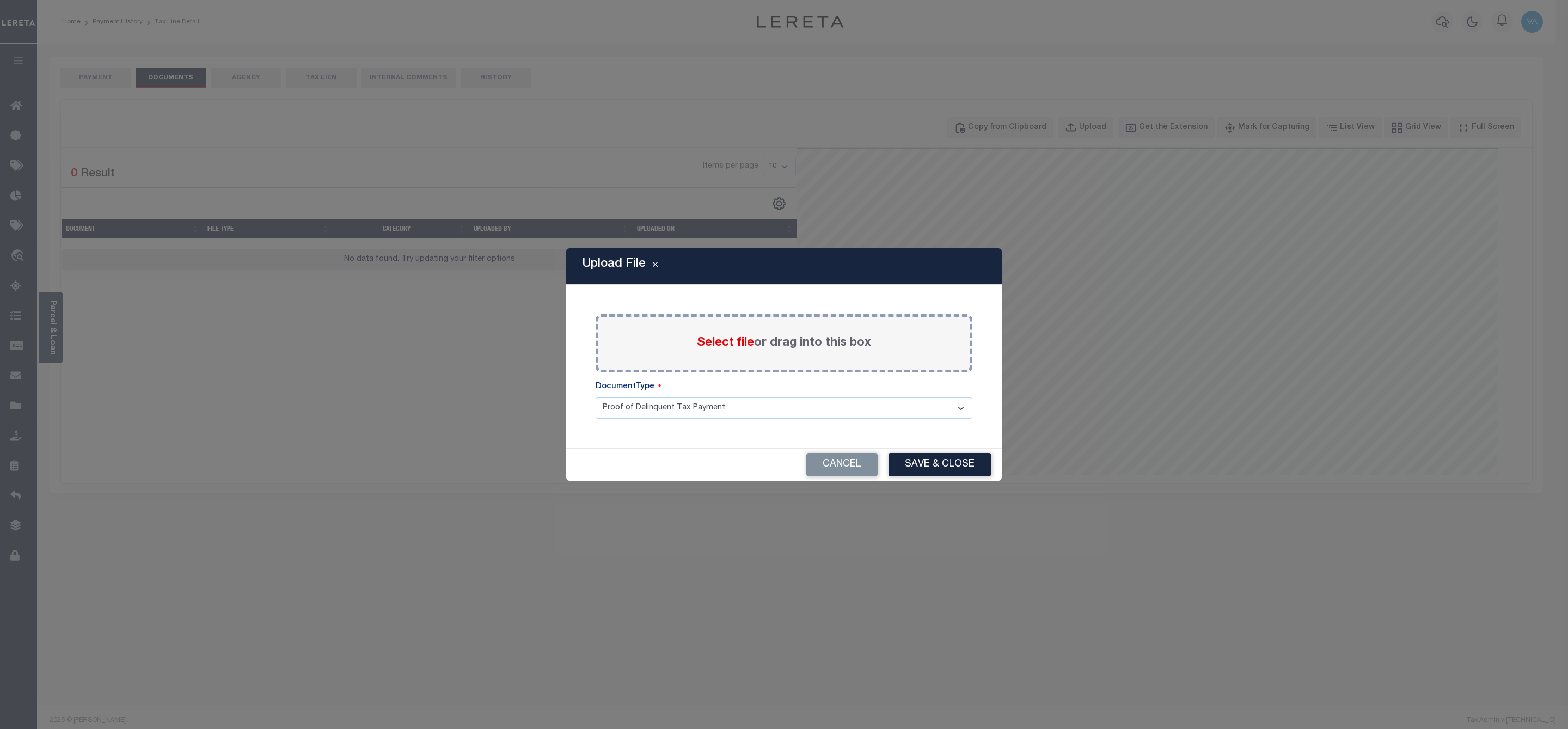
click at [727, 344] on span "Select file" at bounding box center [725, 343] width 57 height 12
click at [0, 0] on input "Select file or drag into this box" at bounding box center [0, 0] width 0 height 0
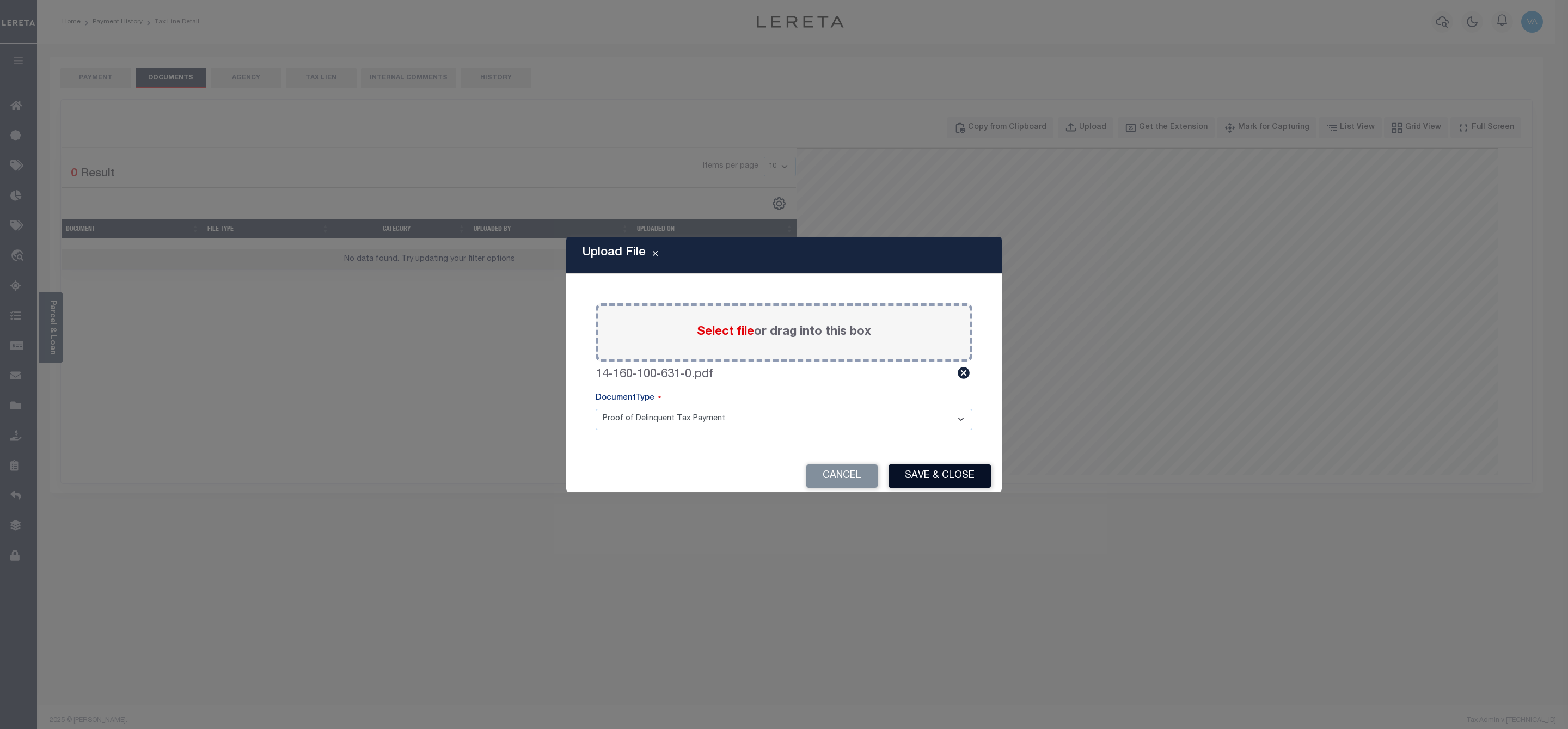
click at [942, 480] on button "Save & Close" at bounding box center [939, 476] width 102 height 23
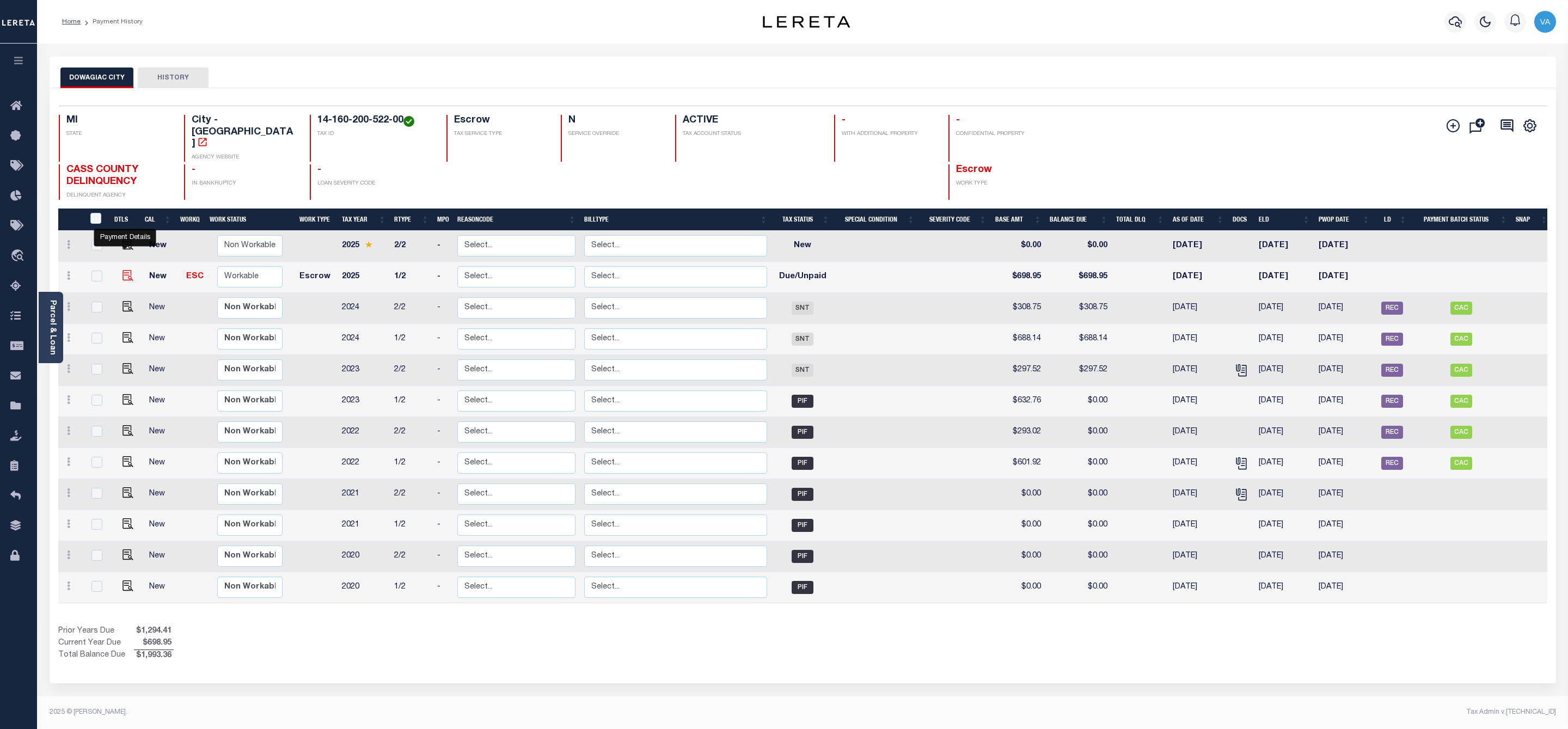
click at [123, 270] on img "" at bounding box center [128, 275] width 11 height 11
checkbox input "true"
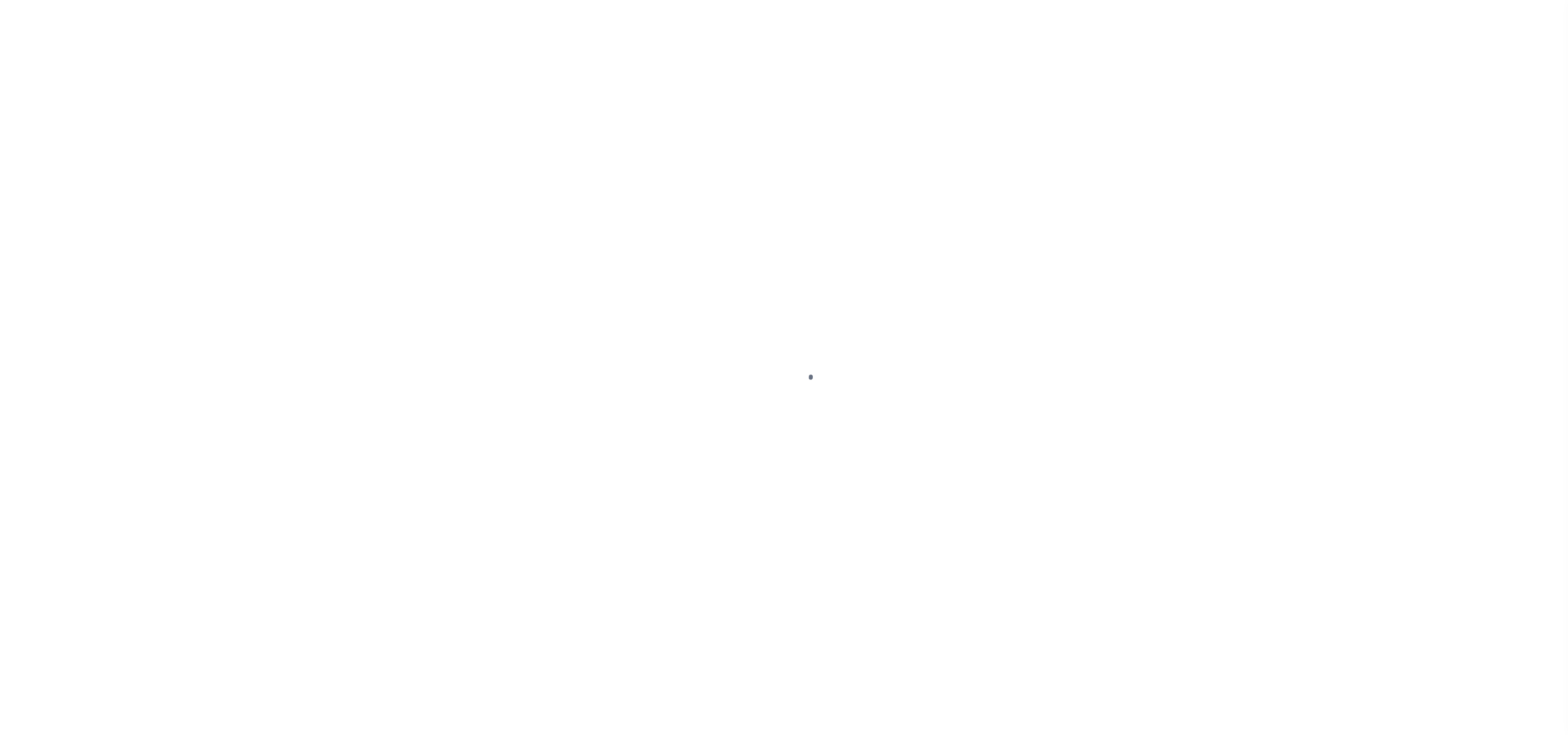
select select "DUE"
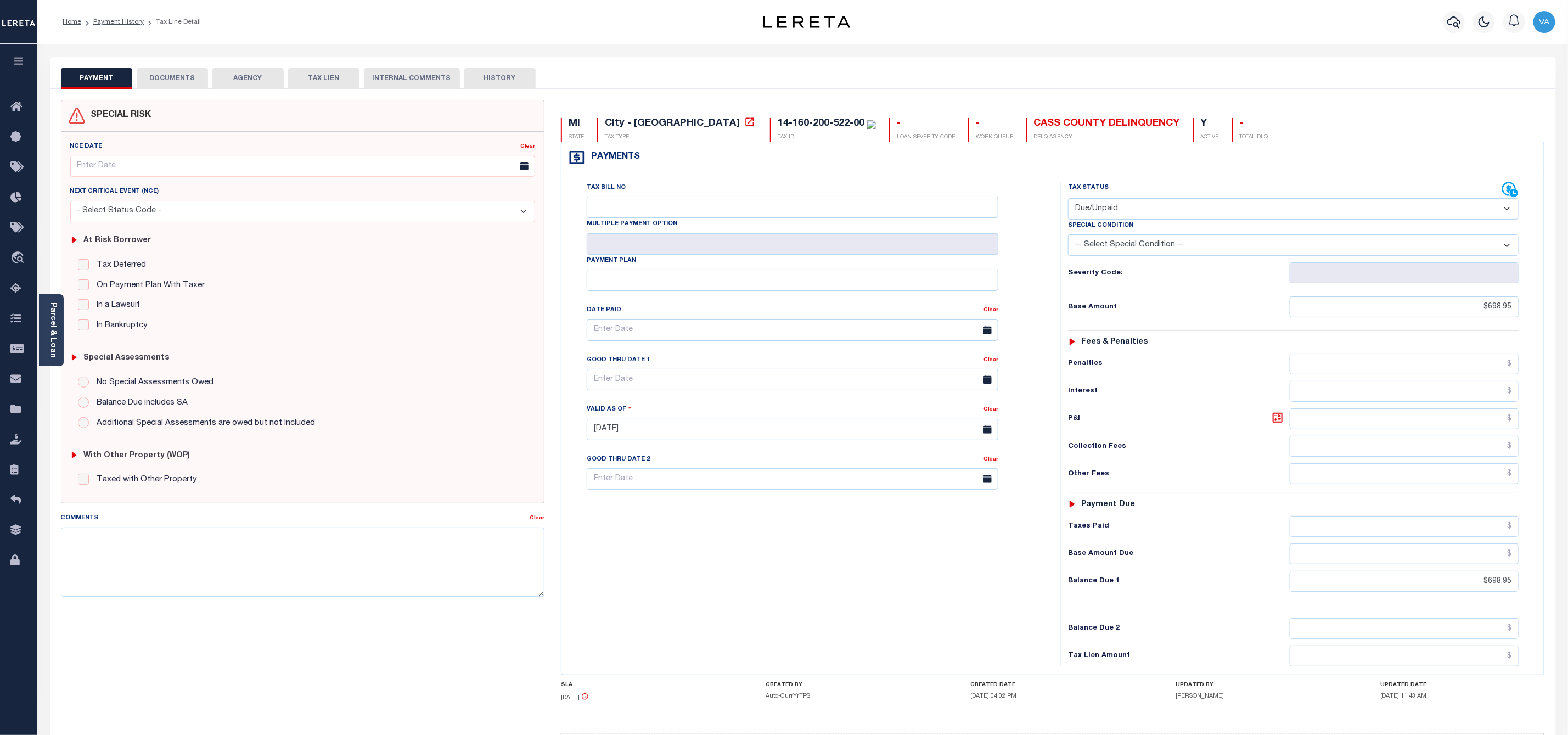
click at [171, 69] on button "DOCUMENTS" at bounding box center [172, 78] width 72 height 21
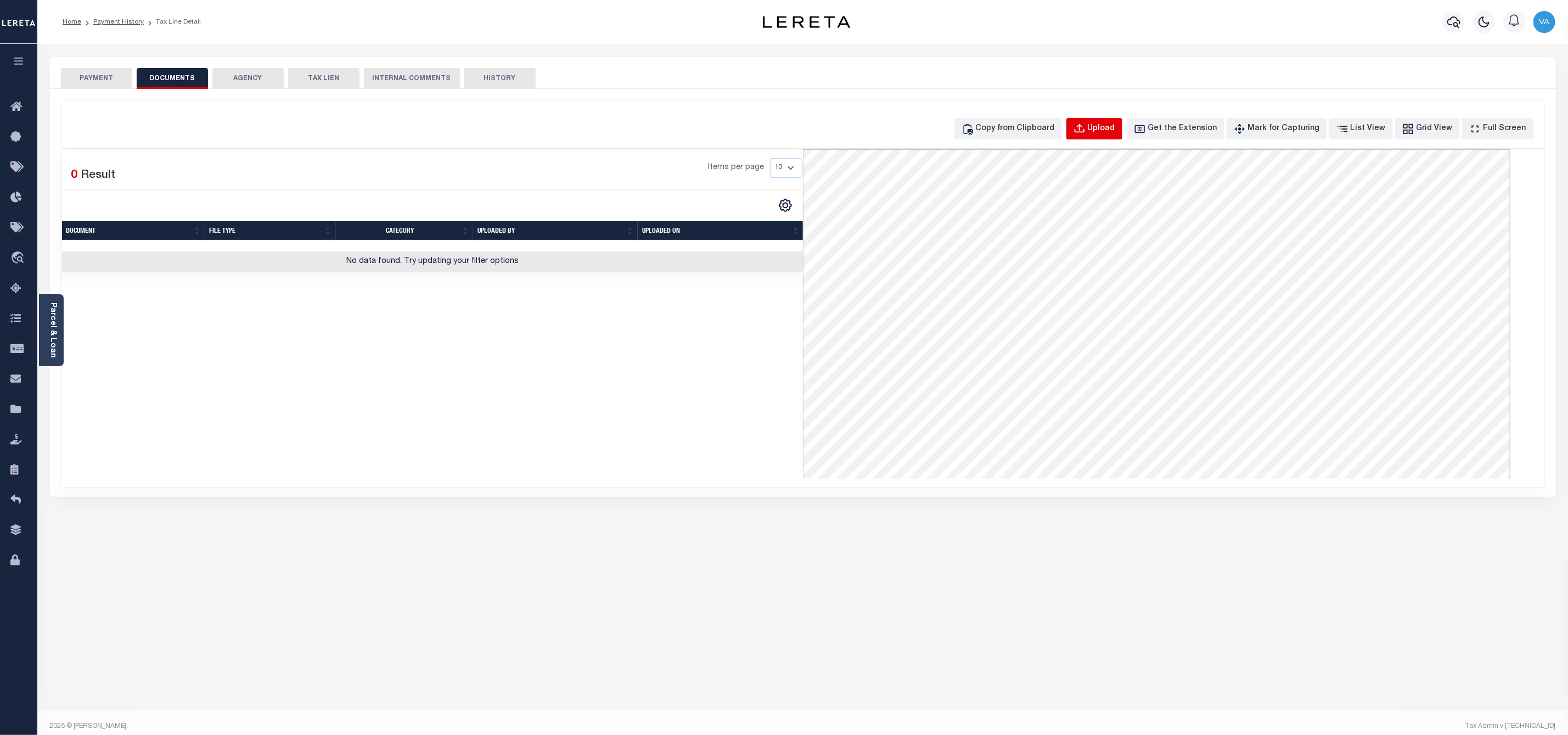
click at [1115, 129] on div "Upload" at bounding box center [1102, 129] width 27 height 12
select select "POP"
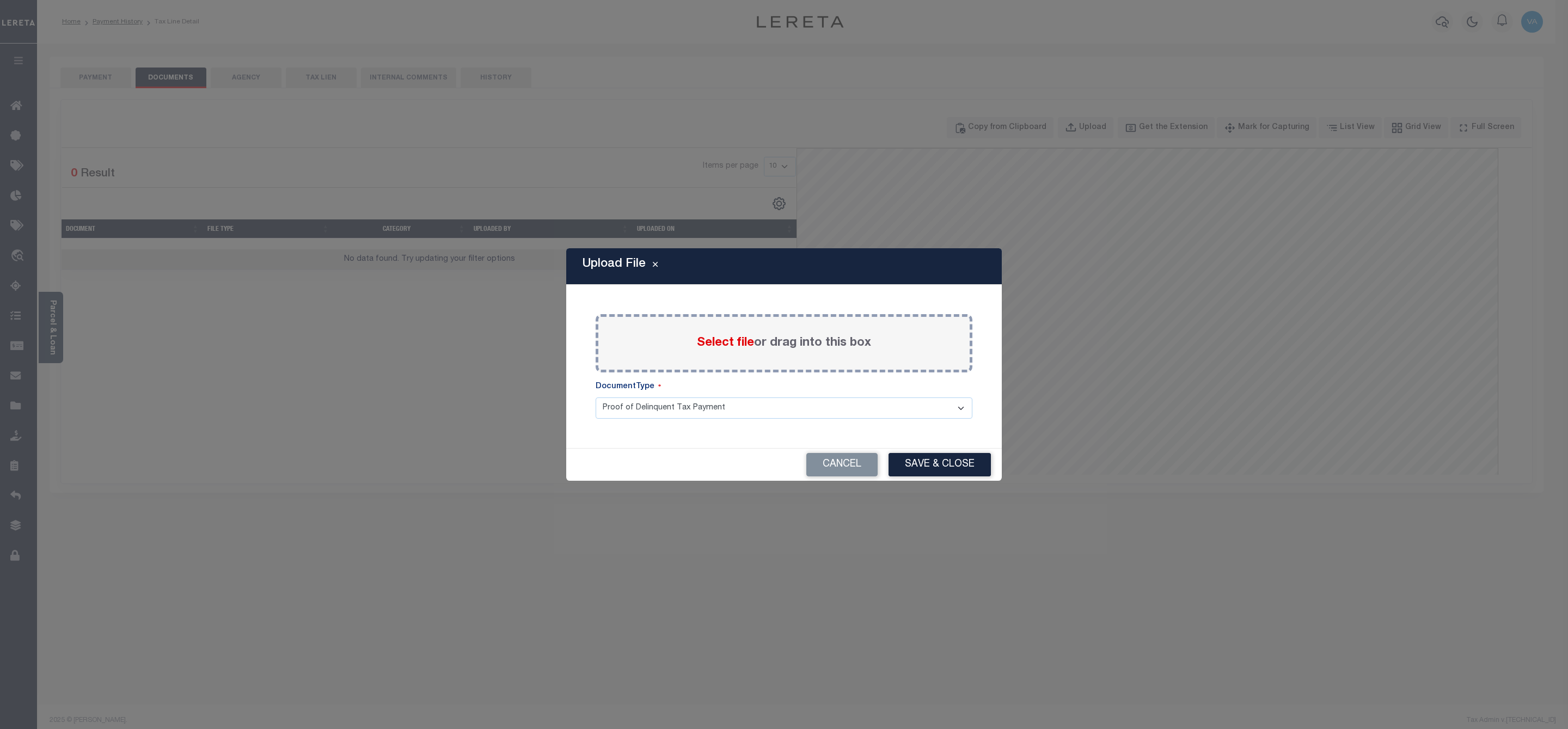
click at [745, 341] on span "Select file" at bounding box center [725, 343] width 57 height 12
click at [0, 0] on input "Select file or drag into this box" at bounding box center [0, 0] width 0 height 0
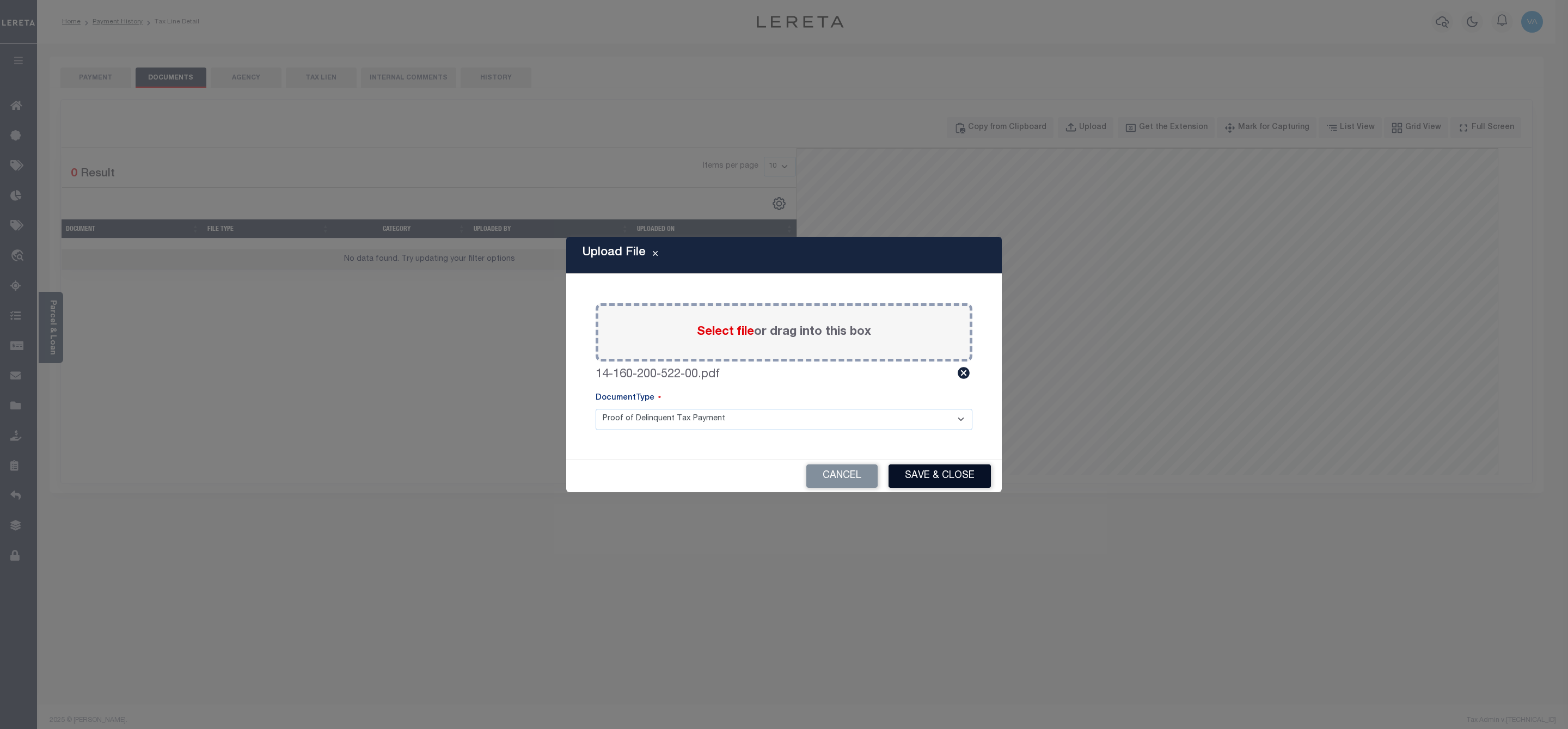
click at [949, 478] on button "Save & Close" at bounding box center [939, 476] width 102 height 23
